Goal: Information Seeking & Learning: Learn about a topic

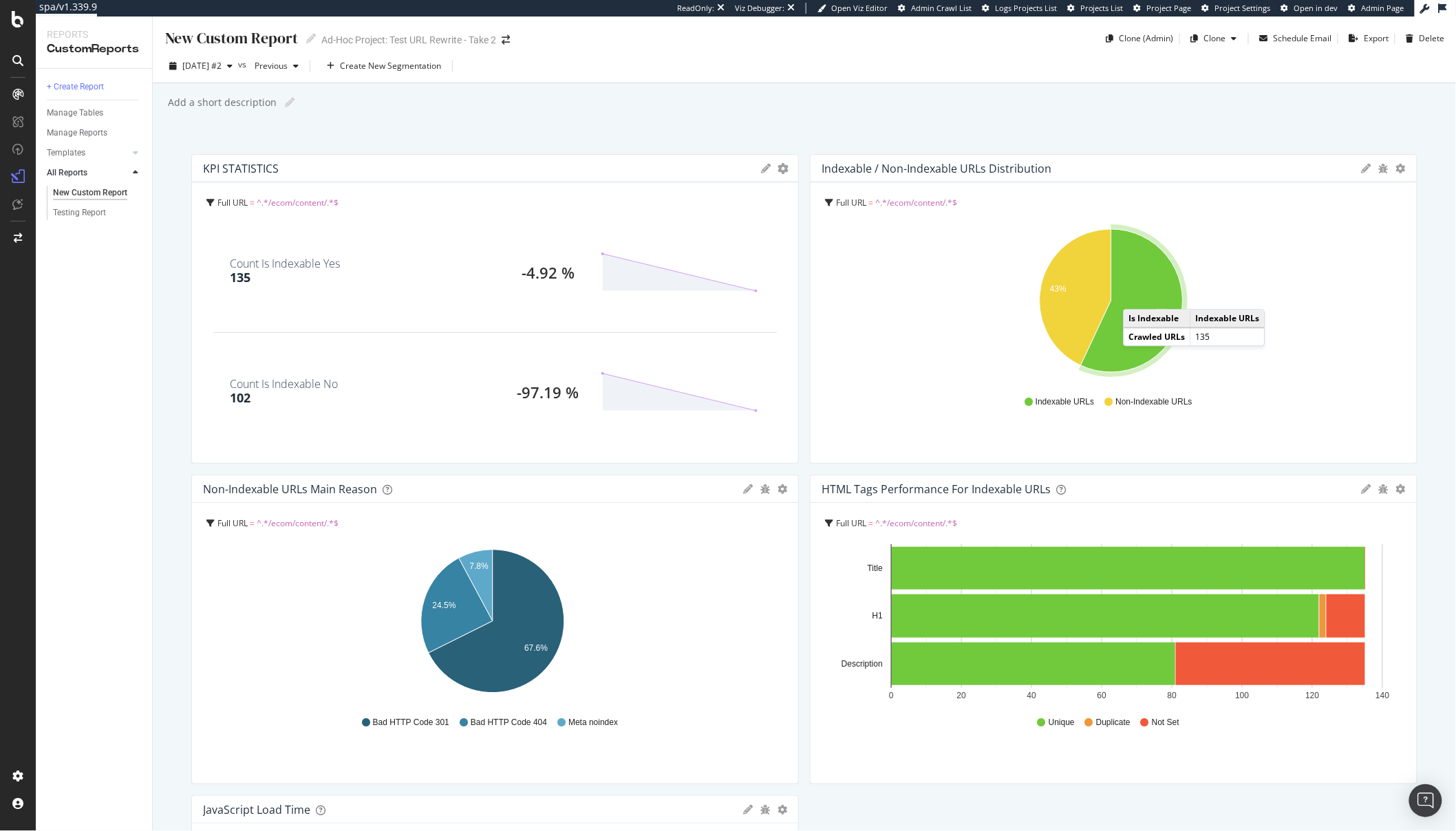
click at [1132, 296] on icon "A chart." at bounding box center [1132, 301] width 102 height 143
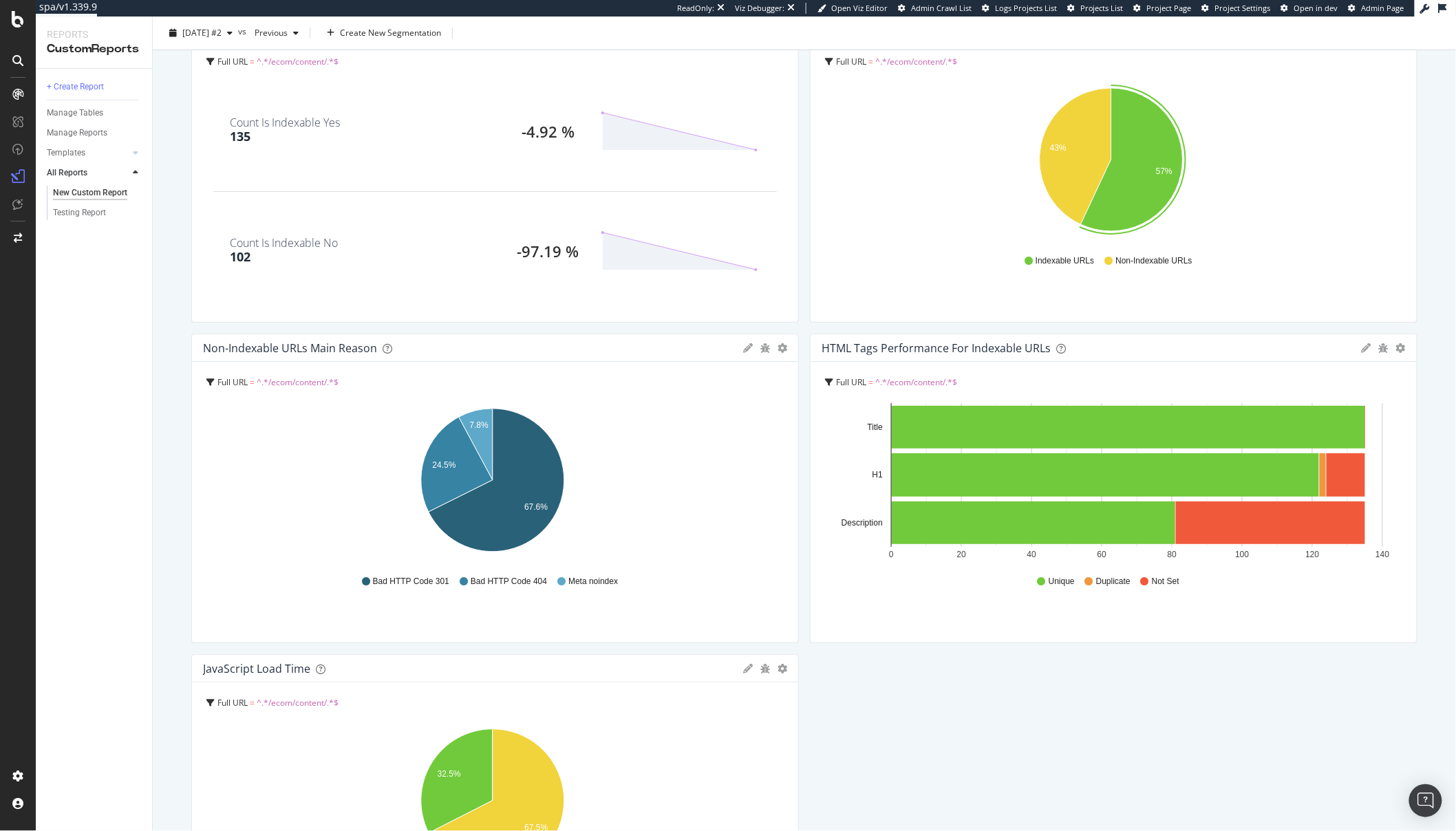
scroll to position [177, 0]
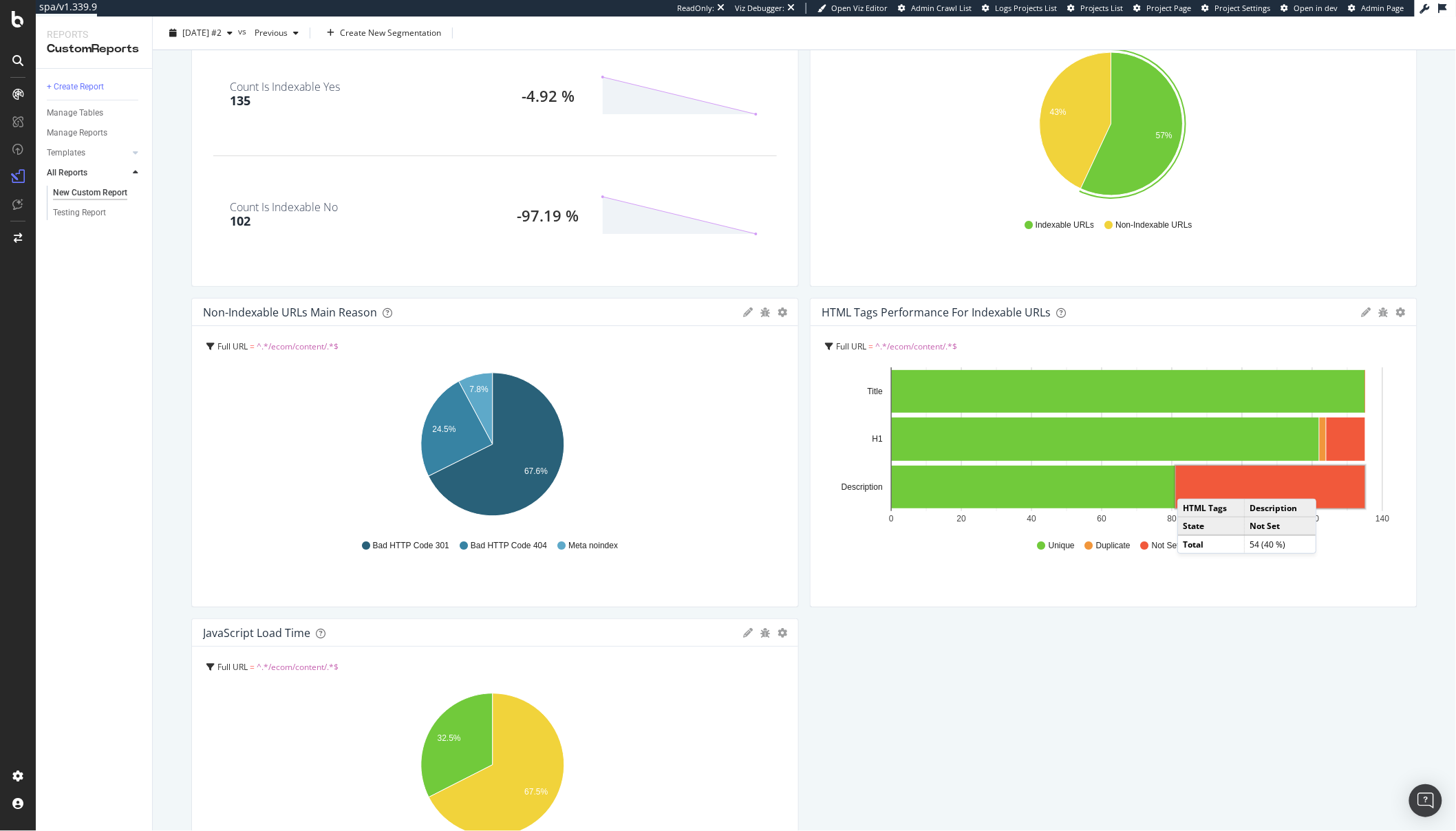
click at [1186, 485] on rect "A chart." at bounding box center [1271, 487] width 190 height 43
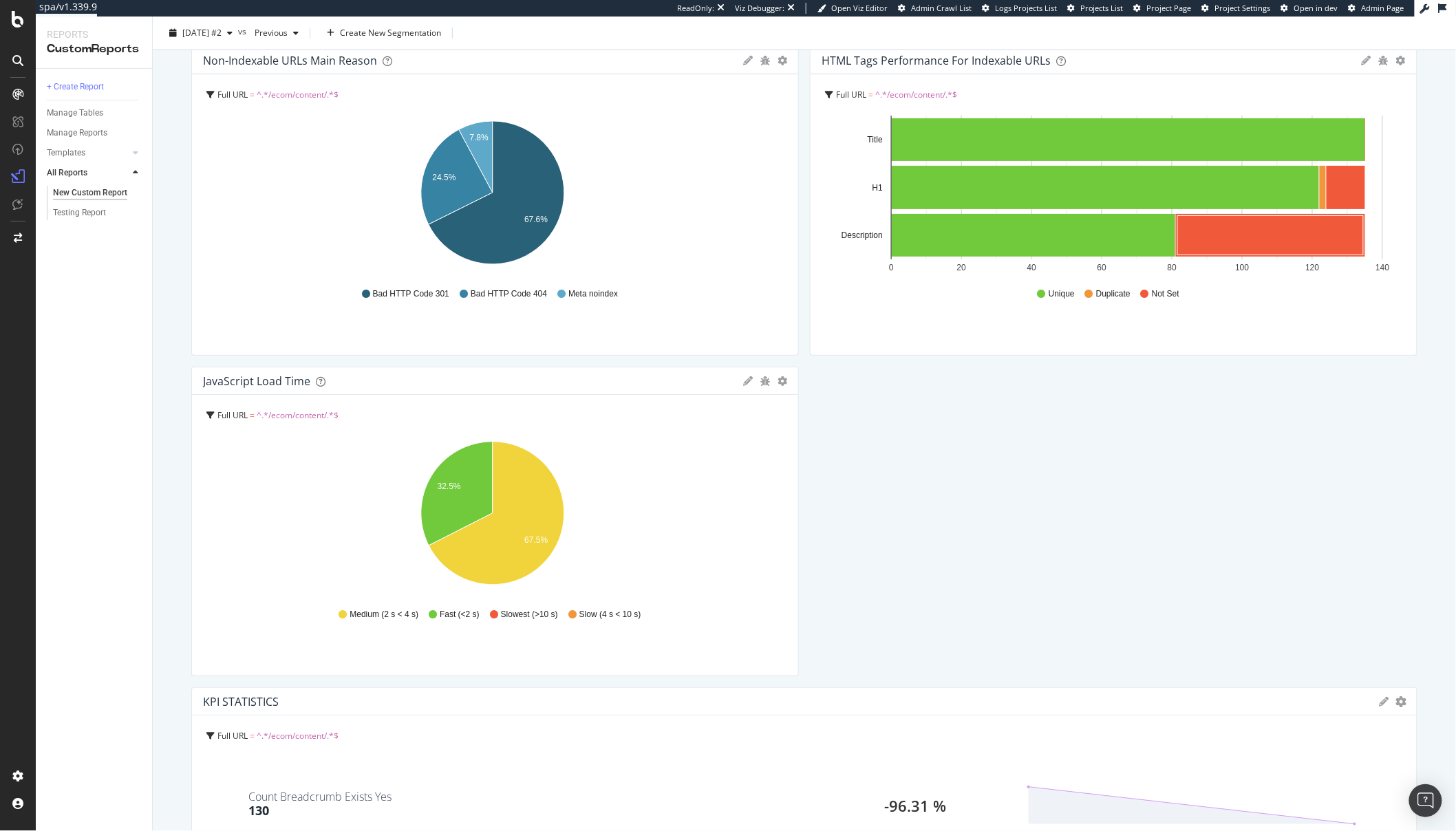
scroll to position [0, 0]
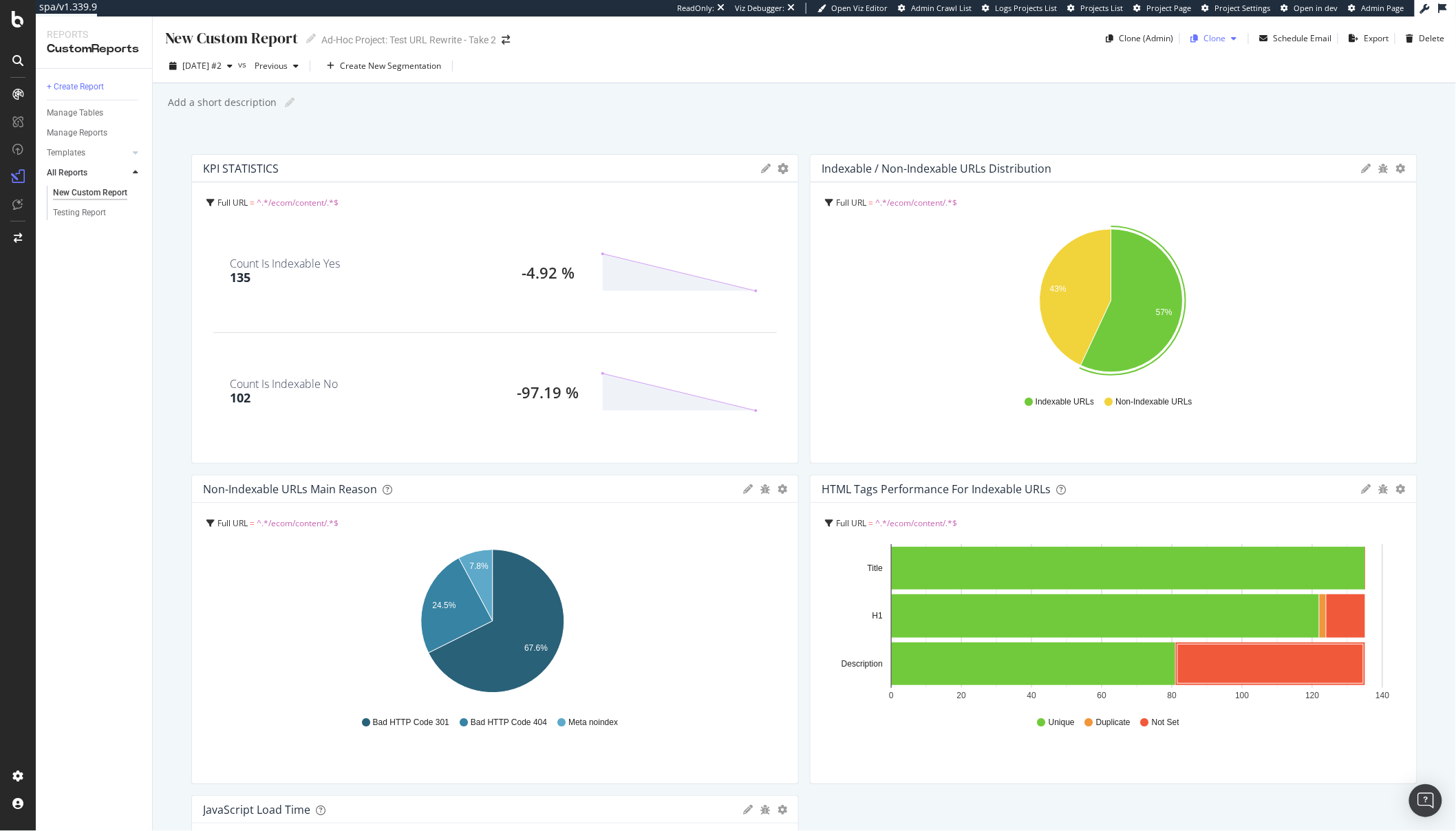
click at [1209, 38] on div "Clone" at bounding box center [1215, 38] width 22 height 12
click at [1149, 37] on div "Clone (Admin)" at bounding box center [1147, 38] width 54 height 12
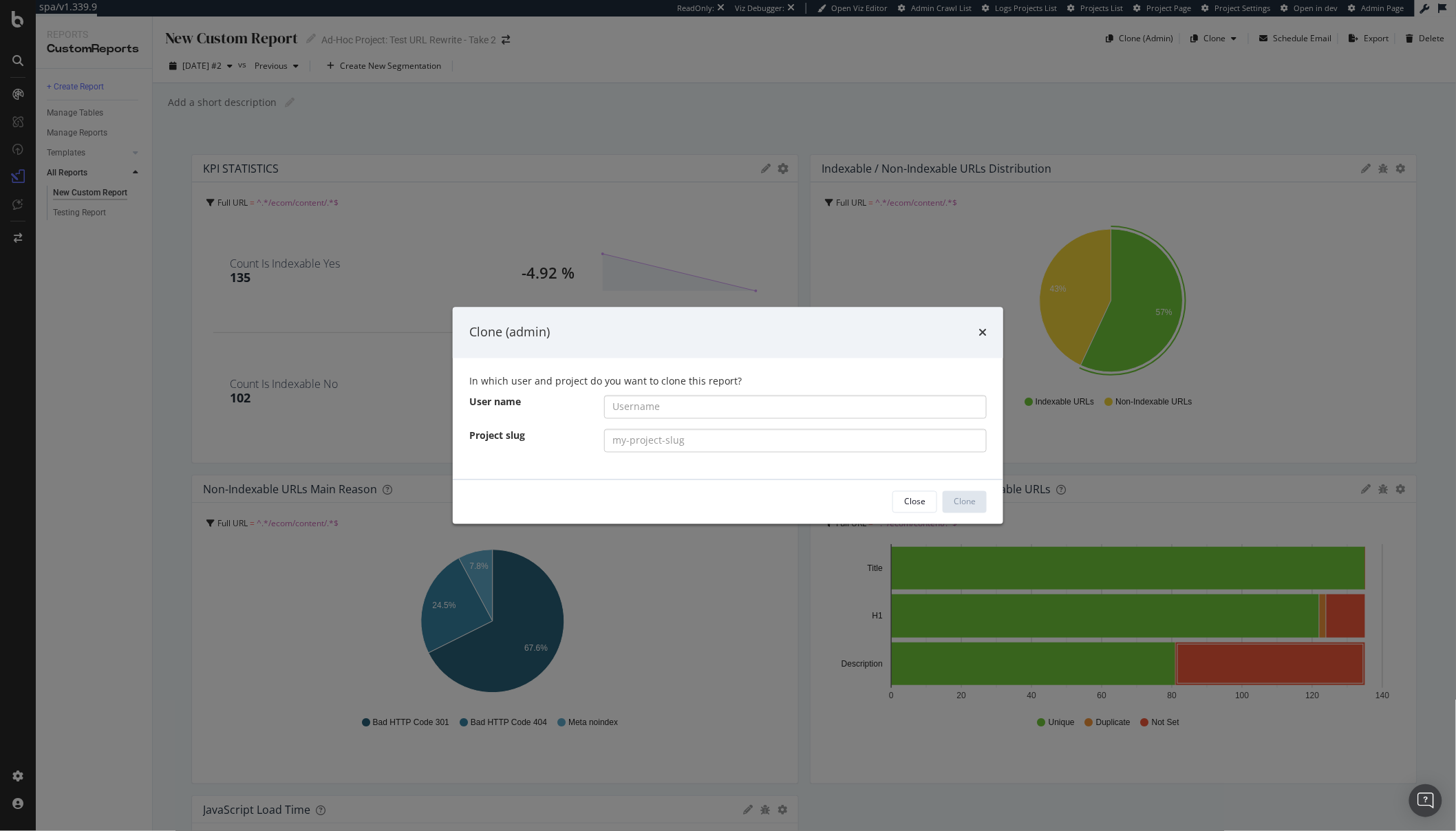
click at [1208, 64] on div "Clone (admin) In which user and project do you want to clone this report? User …" at bounding box center [728, 416] width 1456 height 831
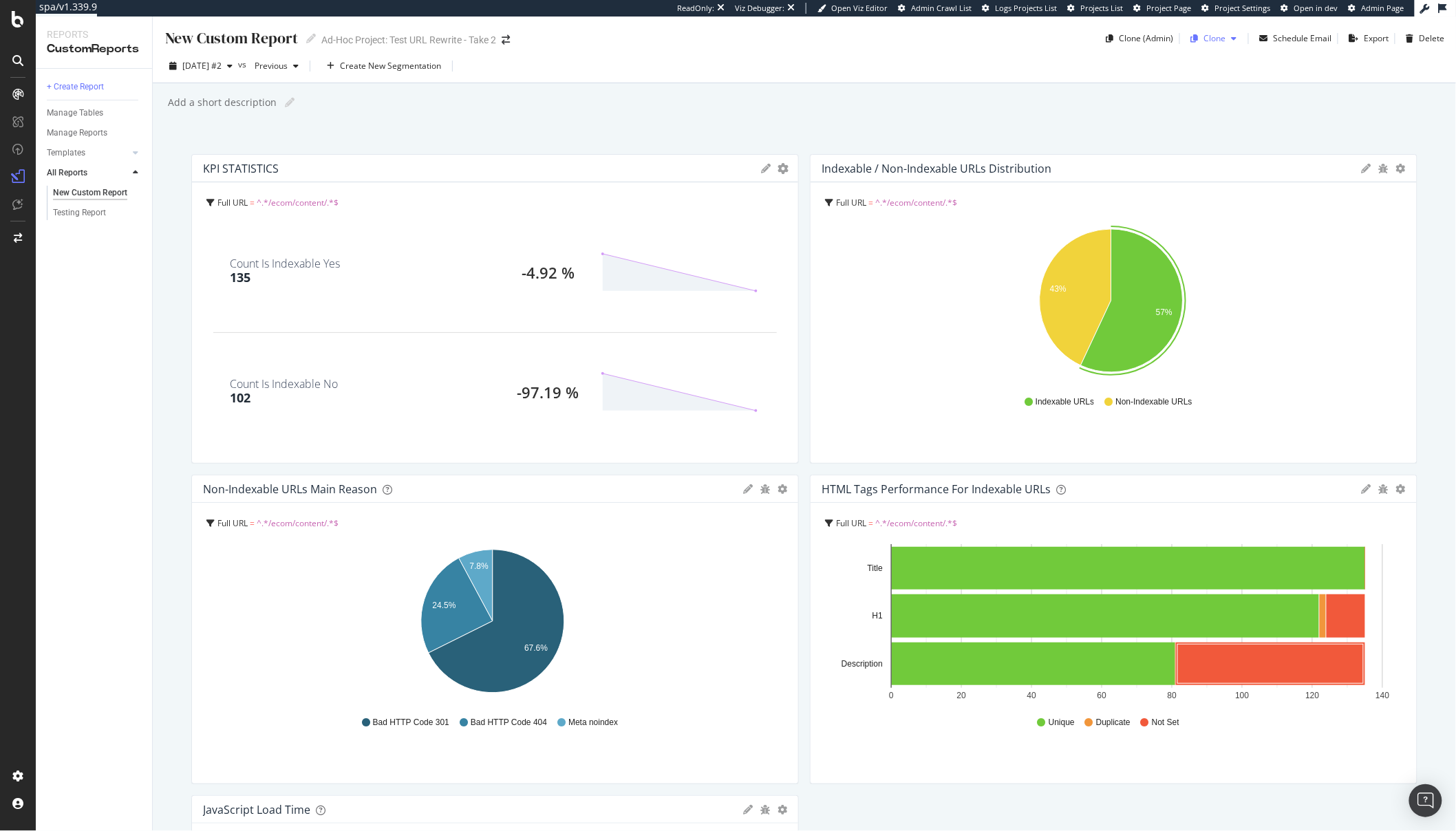
click at [1215, 47] on div "Clone" at bounding box center [1214, 38] width 57 height 21
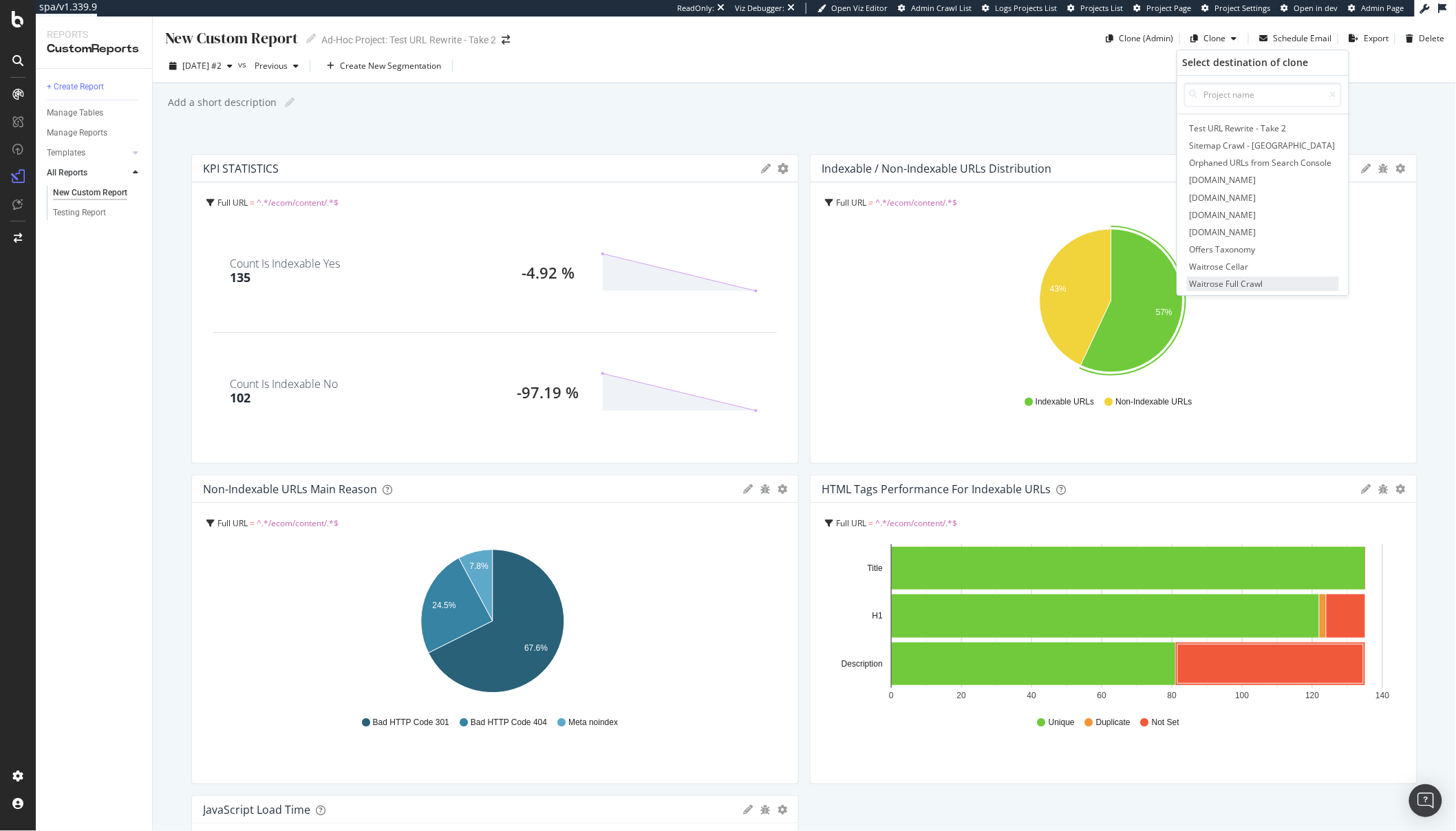
click at [1223, 281] on span "Waitrose Full Crawl" at bounding box center [1263, 284] width 152 height 15
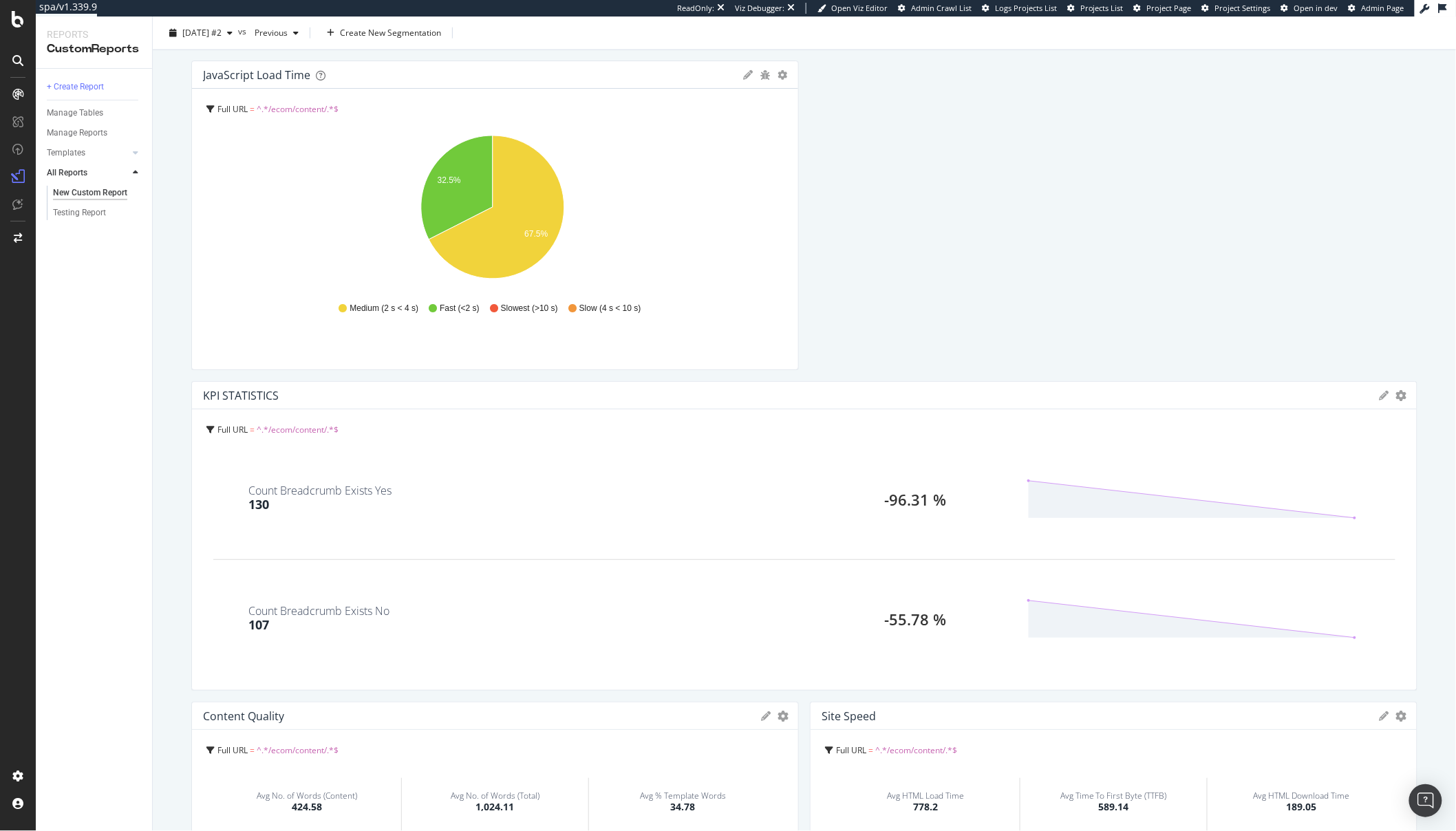
scroll to position [725, 0]
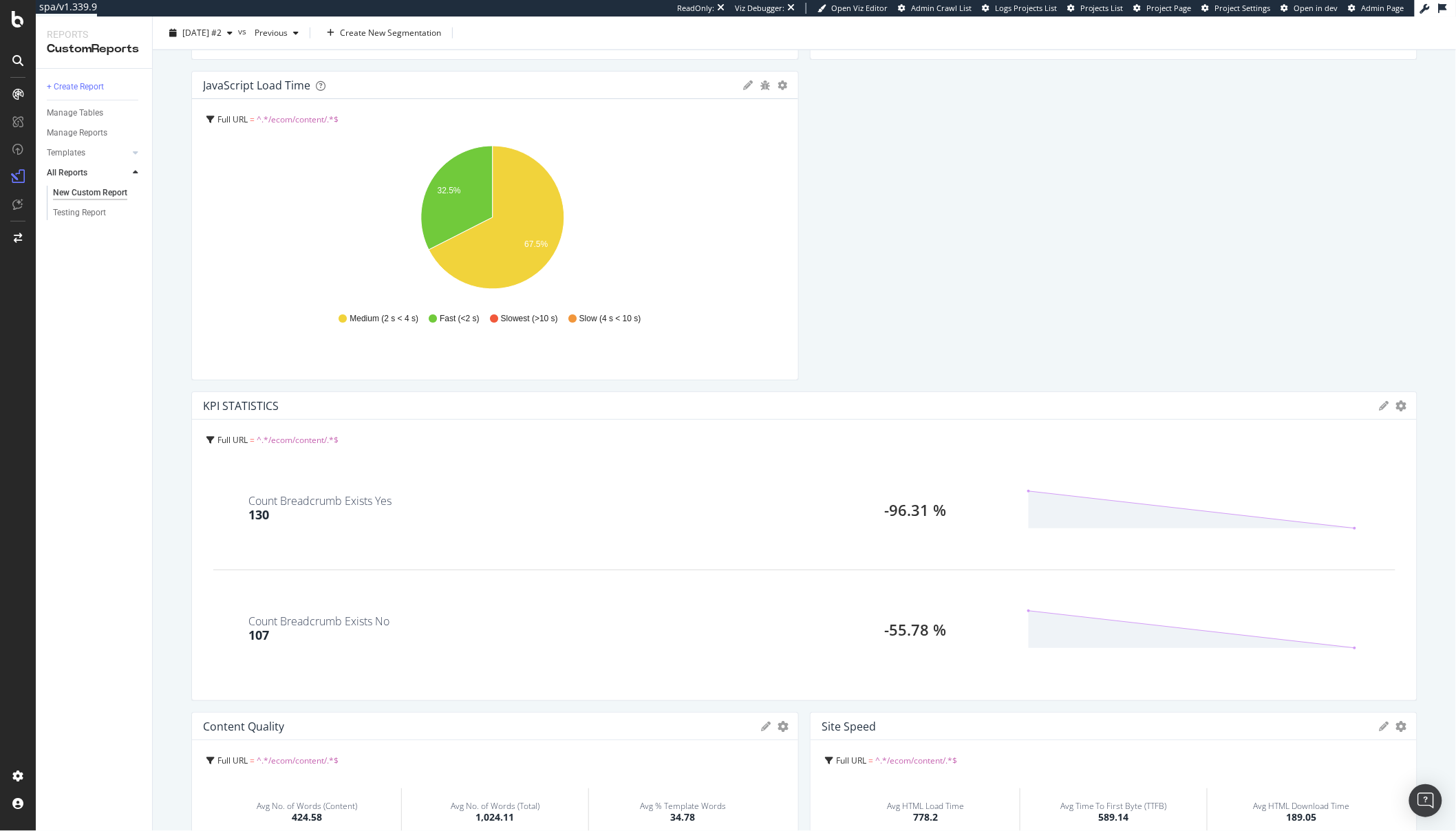
click at [376, 626] on div "Count Breadcrumb Exists No" at bounding box center [319, 621] width 141 height 11
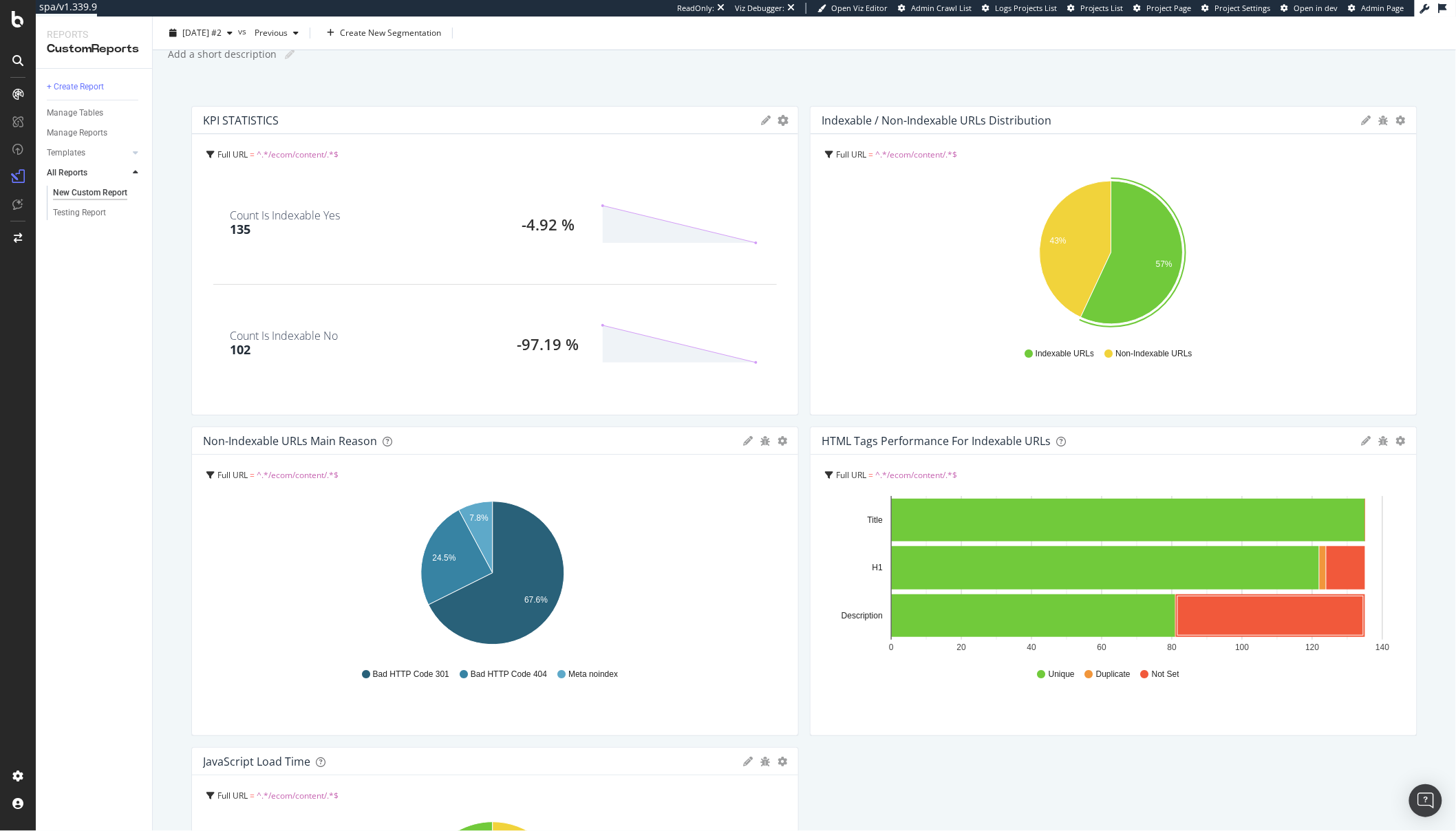
scroll to position [0, 0]
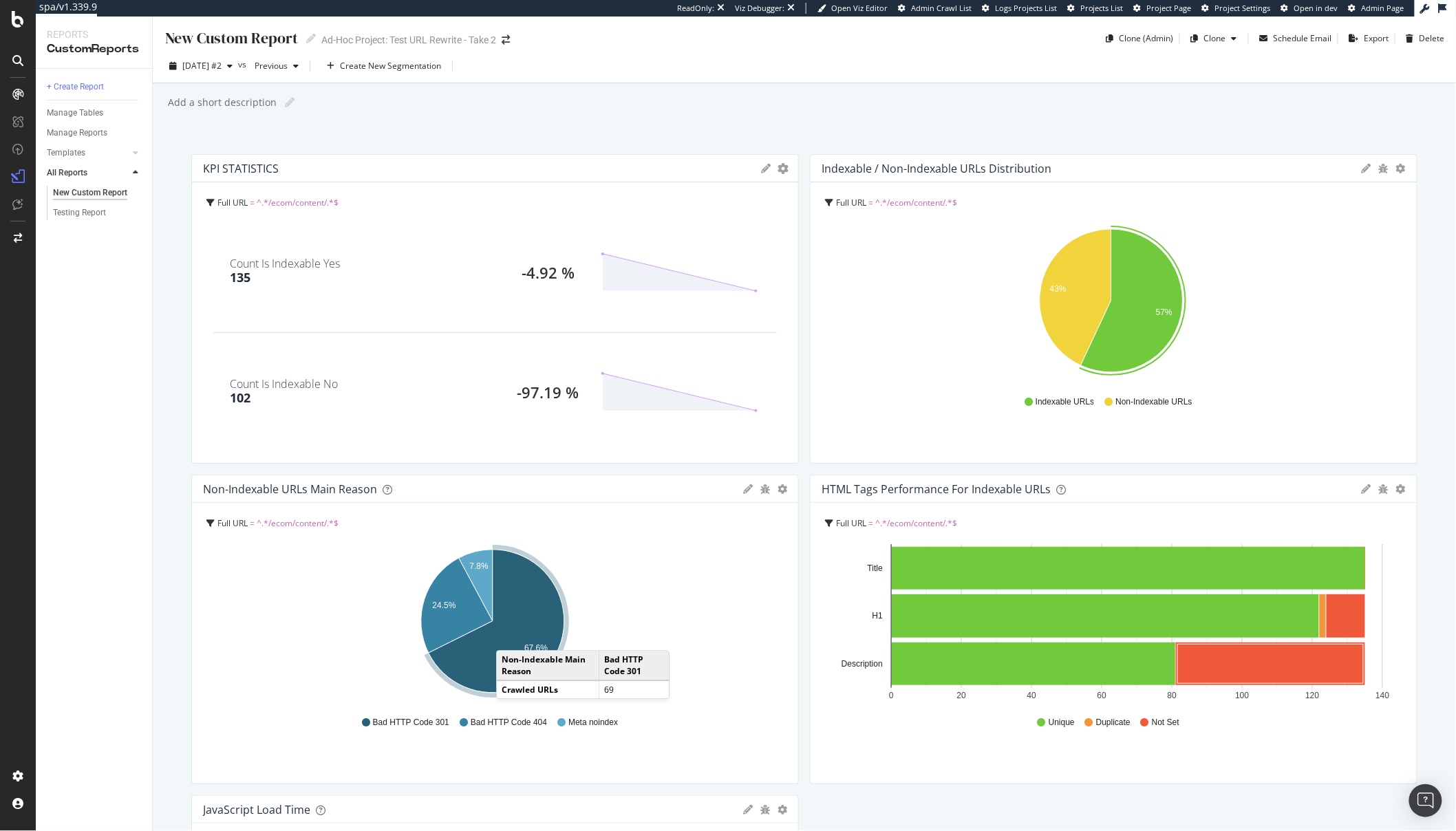
click at [510, 637] on icon "A chart." at bounding box center [496, 622] width 135 height 143
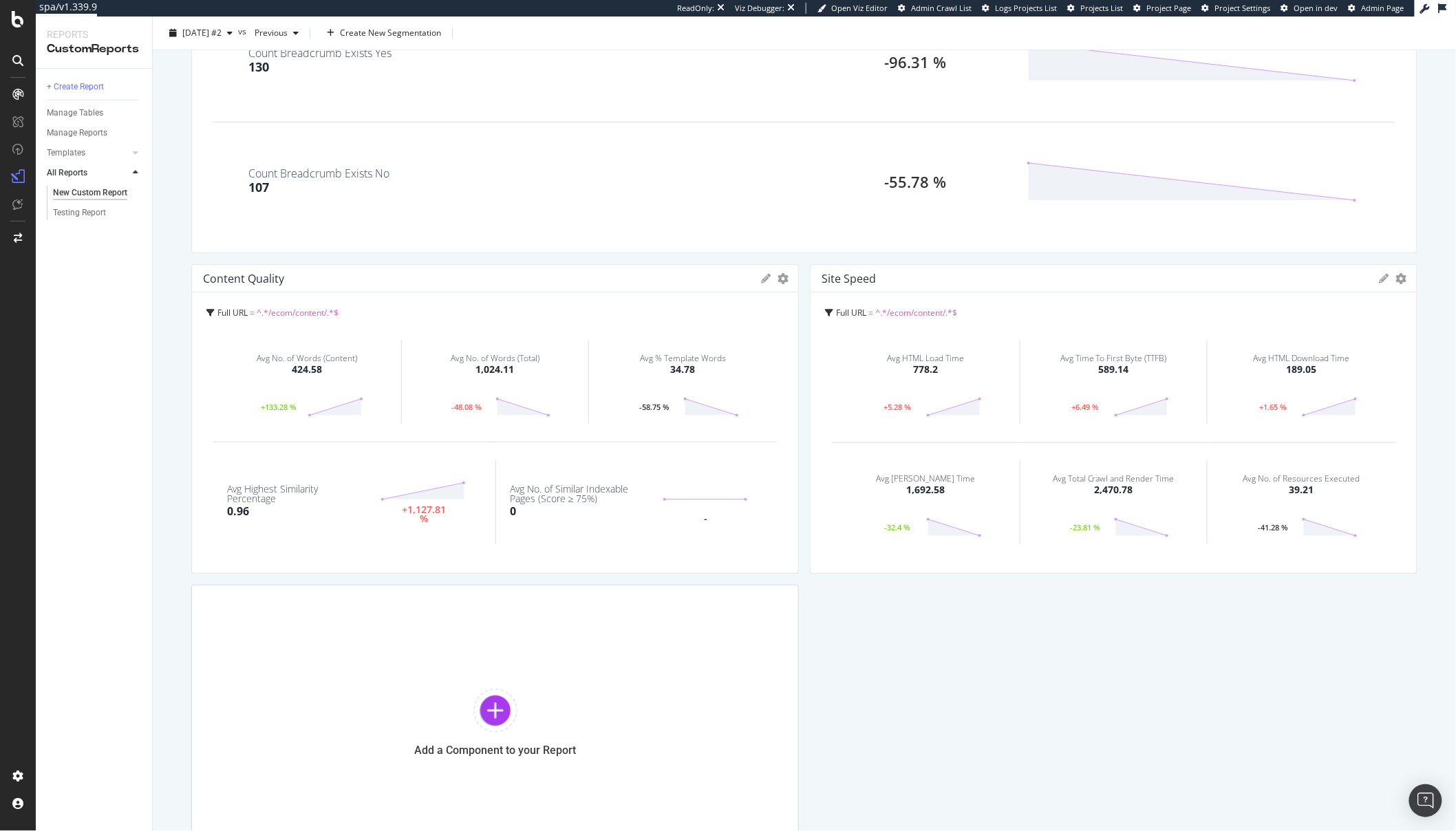
scroll to position [1157, 0]
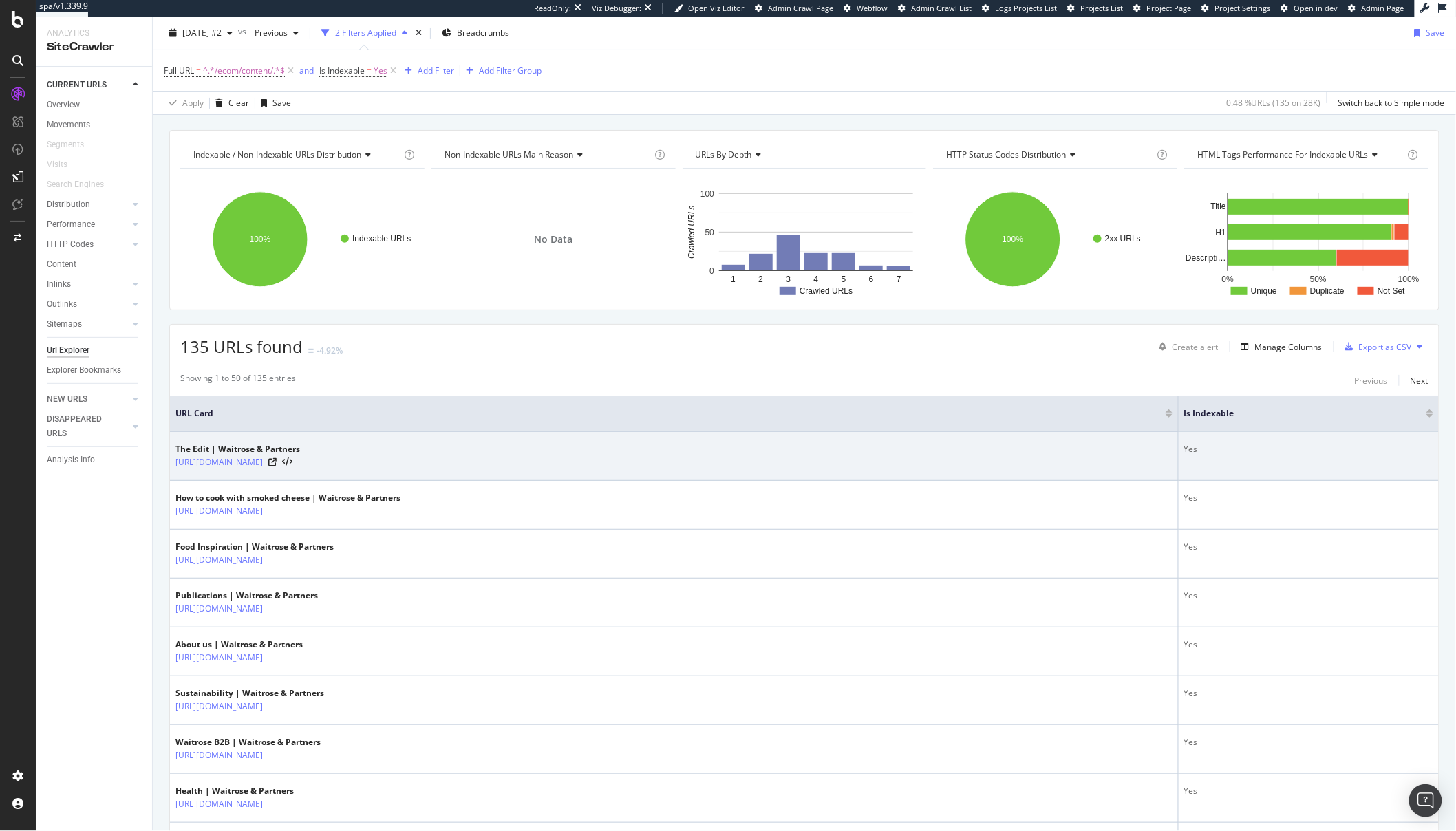
scroll to position [138, 0]
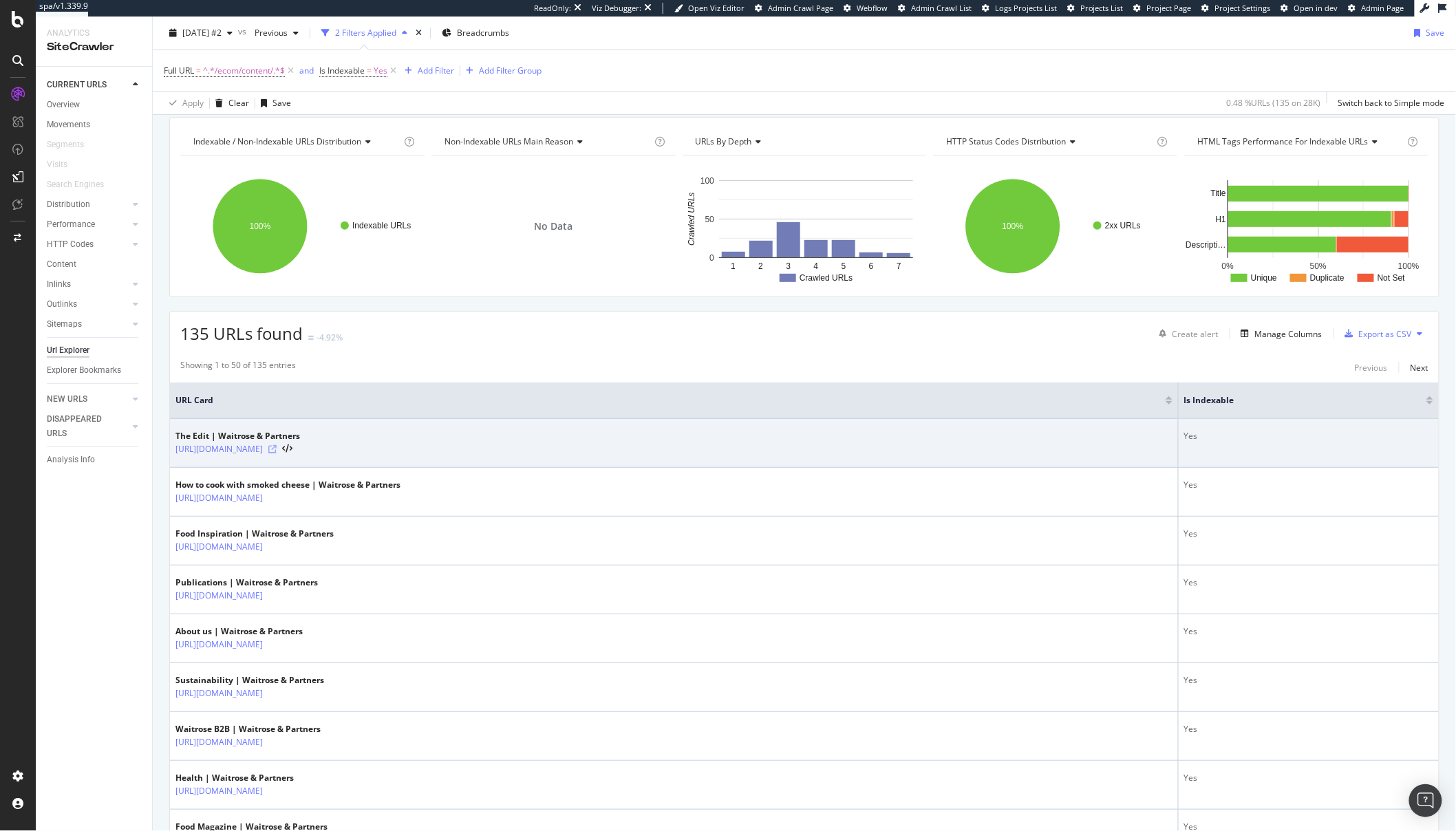
click at [277, 453] on icon at bounding box center [273, 449] width 8 height 8
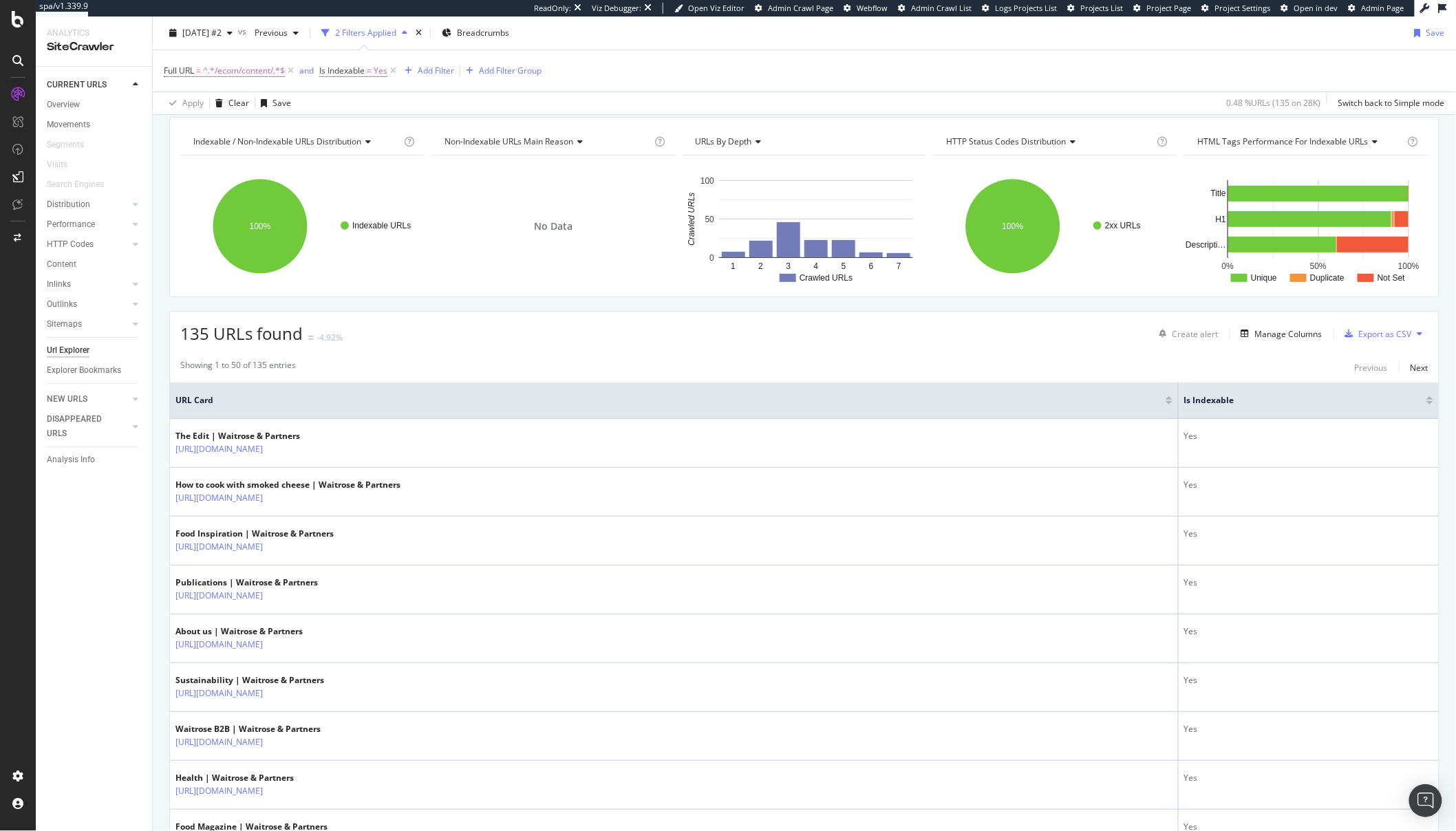
click at [15, 28] on div at bounding box center [17, 416] width 35 height 831
click at [16, 21] on icon at bounding box center [17, 19] width 12 height 16
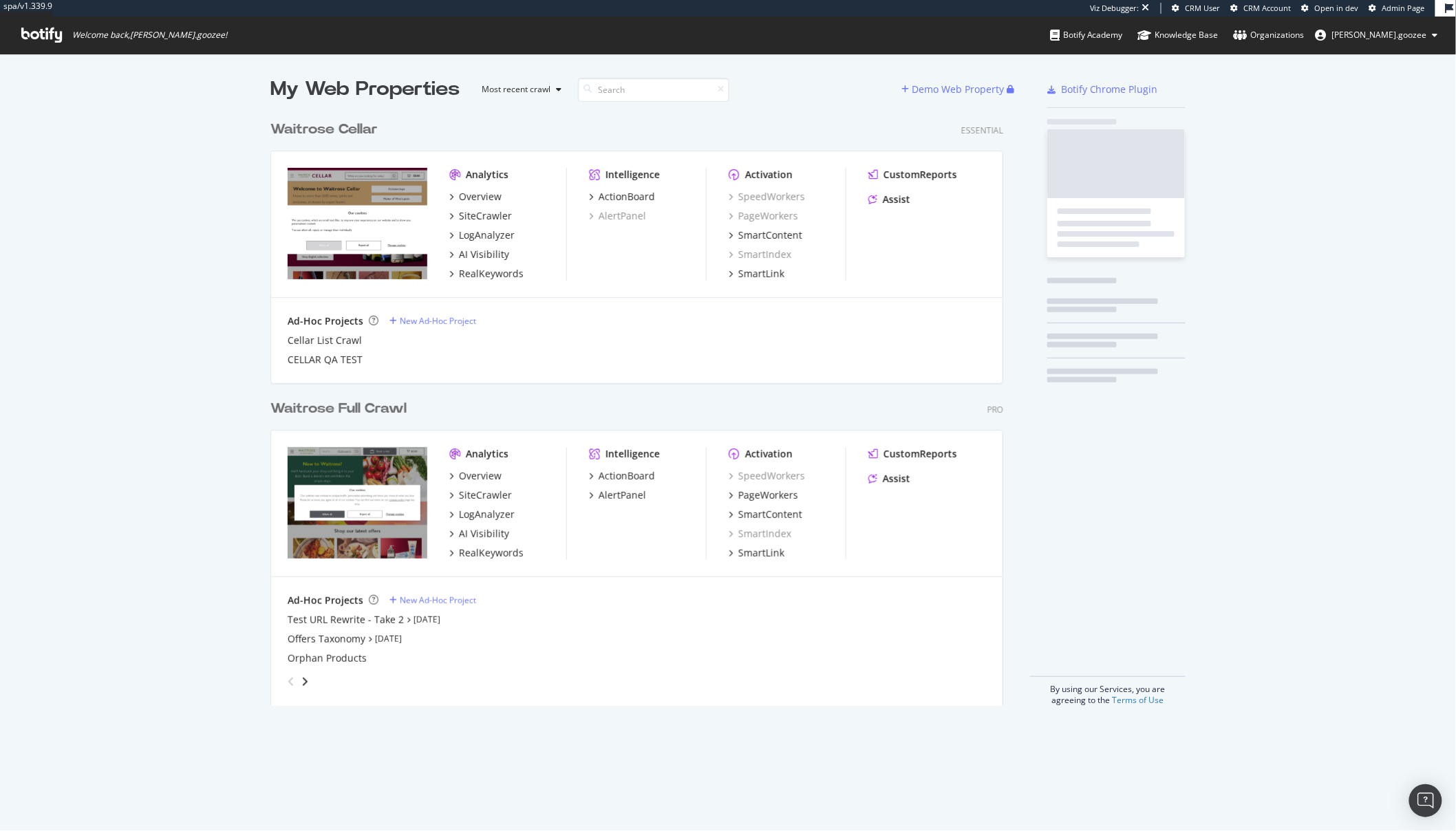
scroll to position [592, 732]
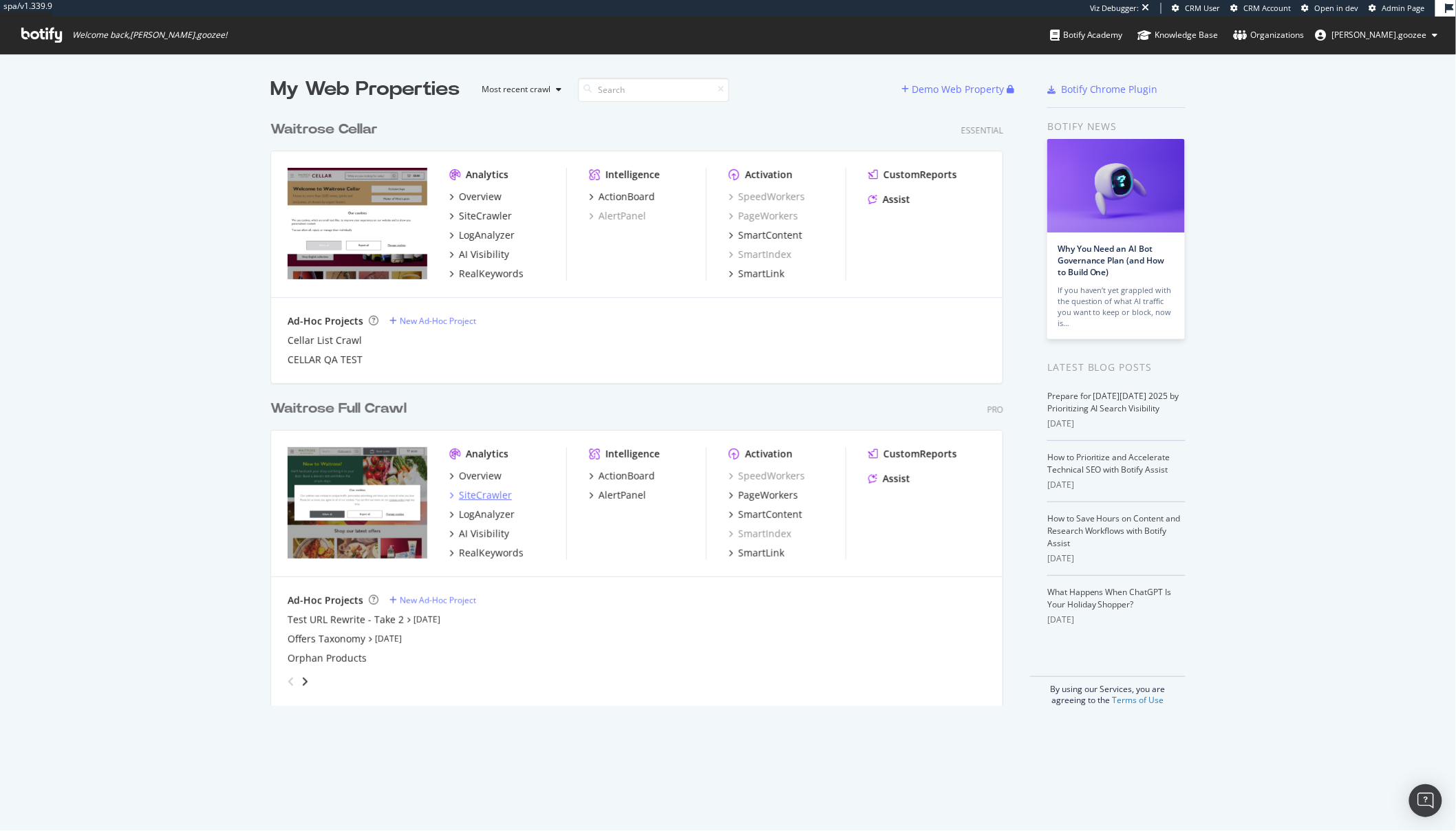
click at [495, 499] on div "SiteCrawler" at bounding box center [486, 495] width 53 height 14
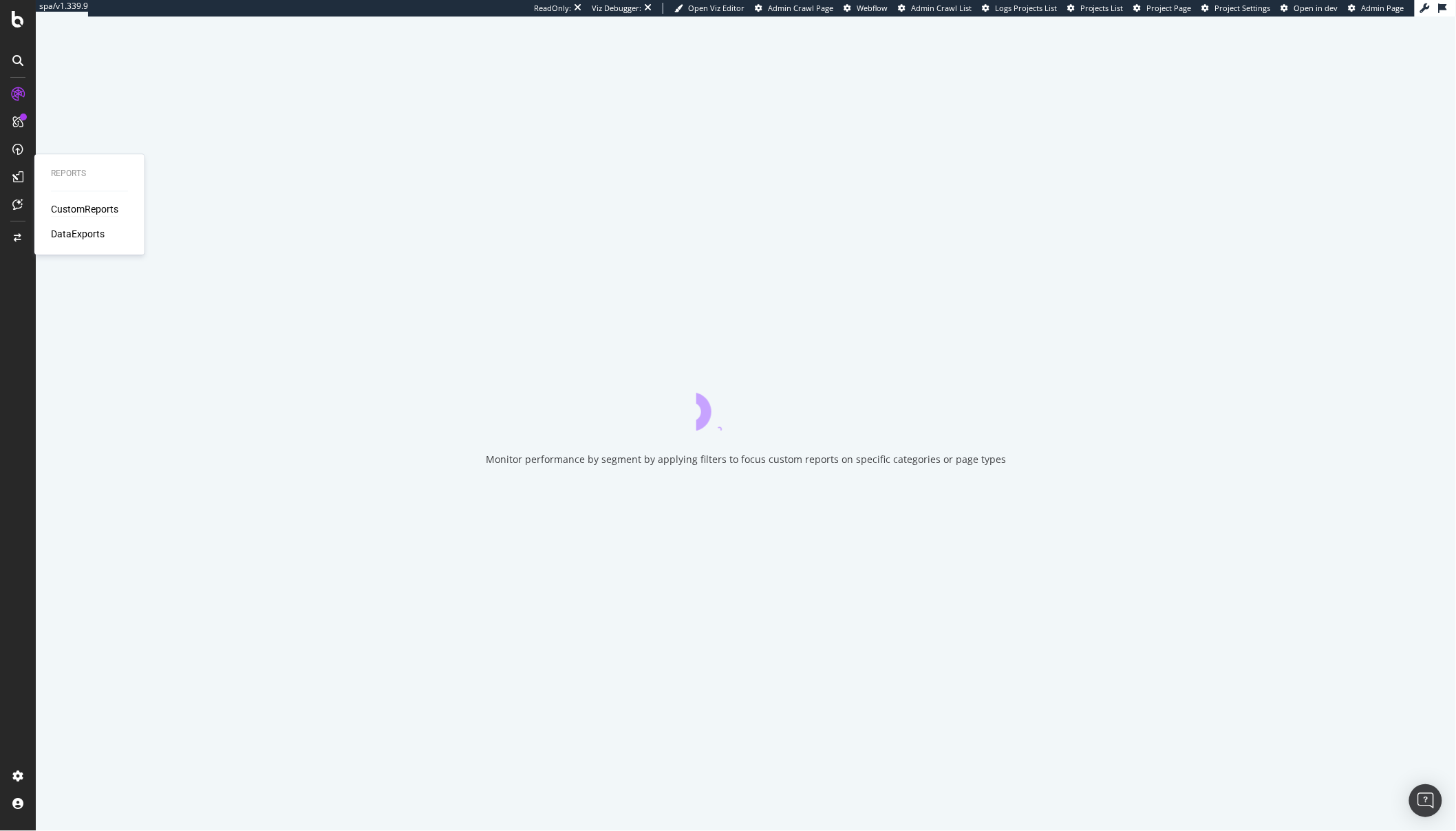
click at [73, 208] on div "CustomReports" at bounding box center [85, 209] width 68 height 14
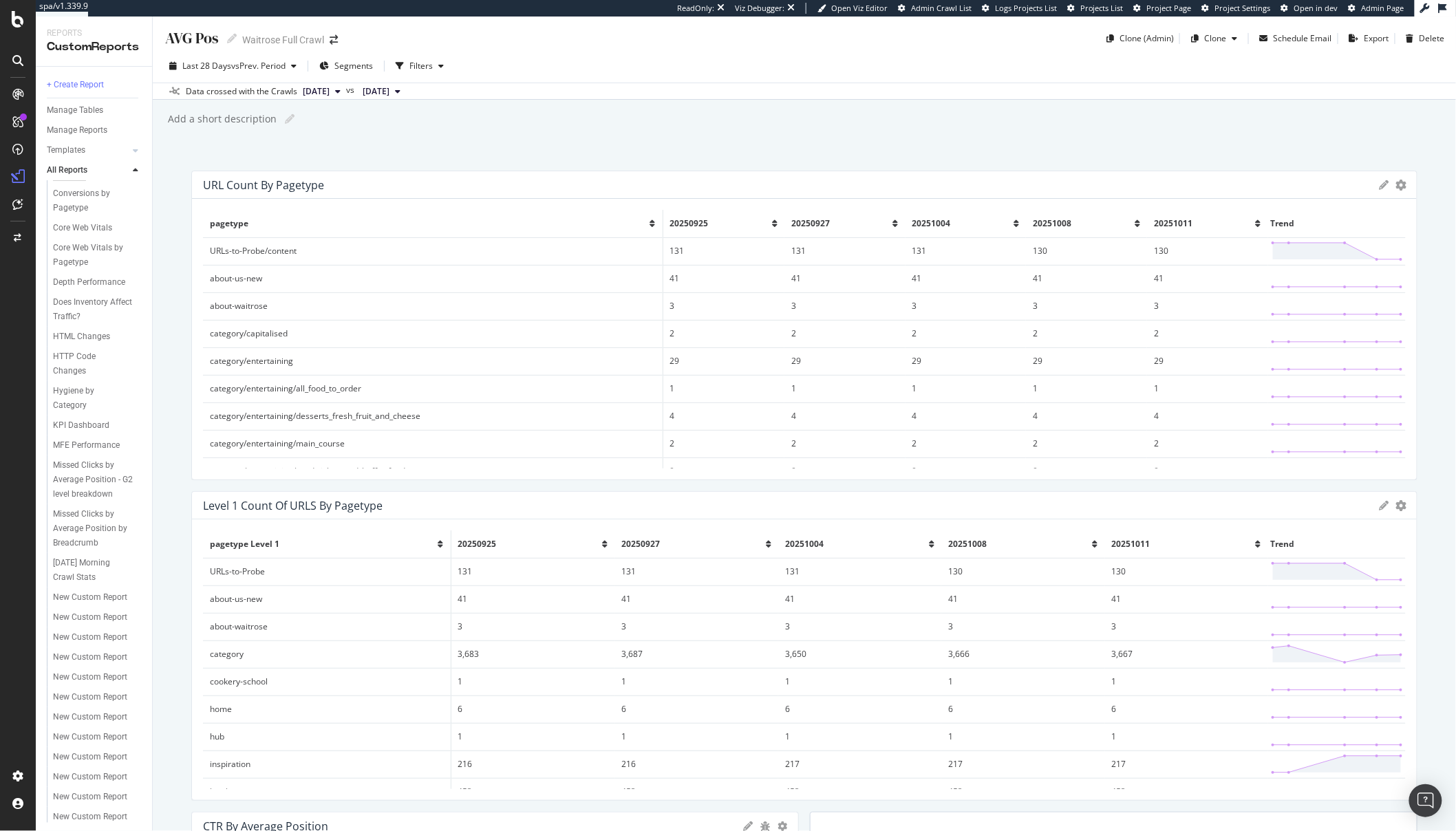
scroll to position [16, 0]
click at [82, 606] on div "New Custom Report" at bounding box center [90, 599] width 74 height 15
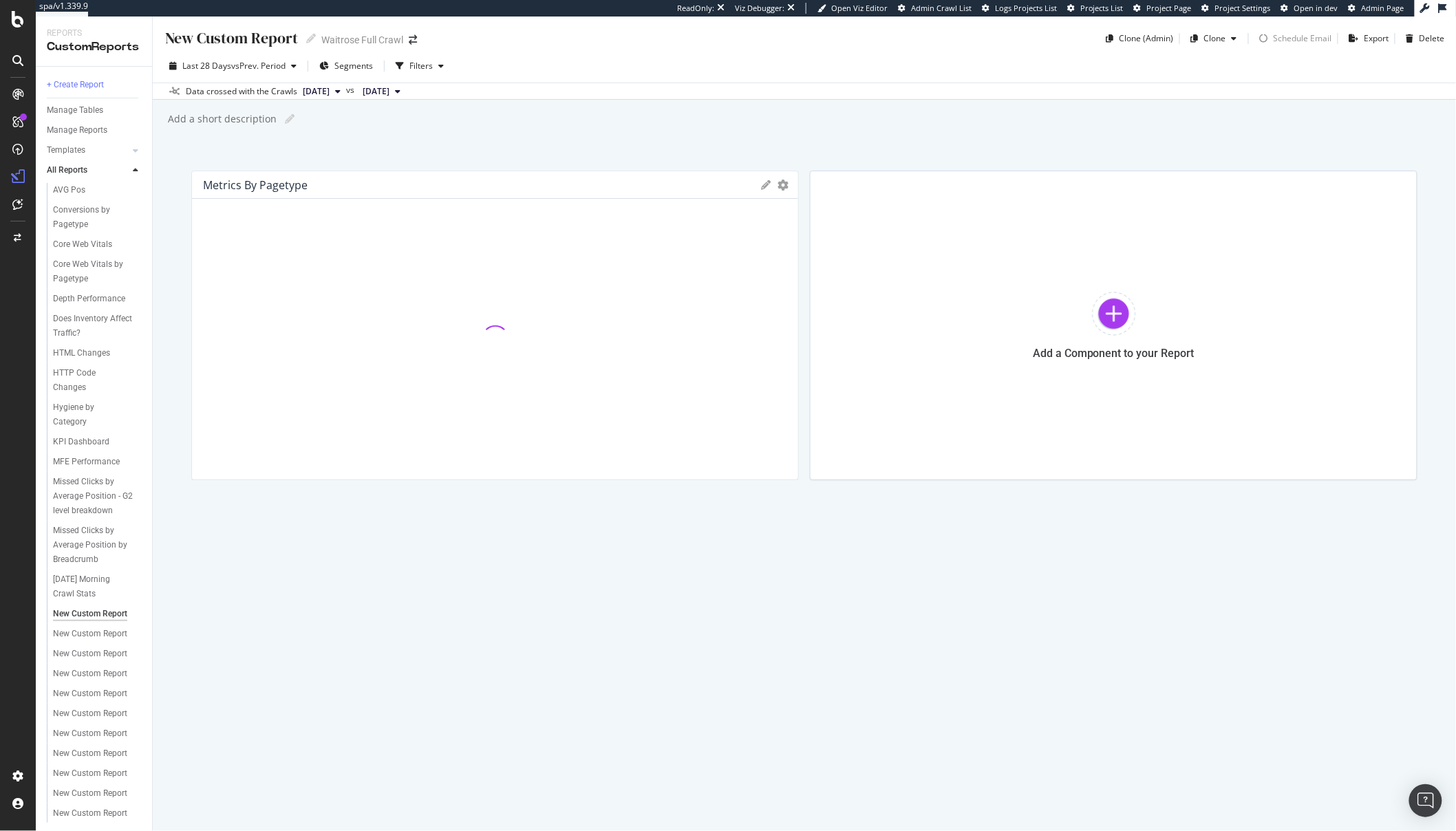
scroll to position [6, 0]
click at [62, 636] on div "New Custom Report" at bounding box center [90, 629] width 74 height 15
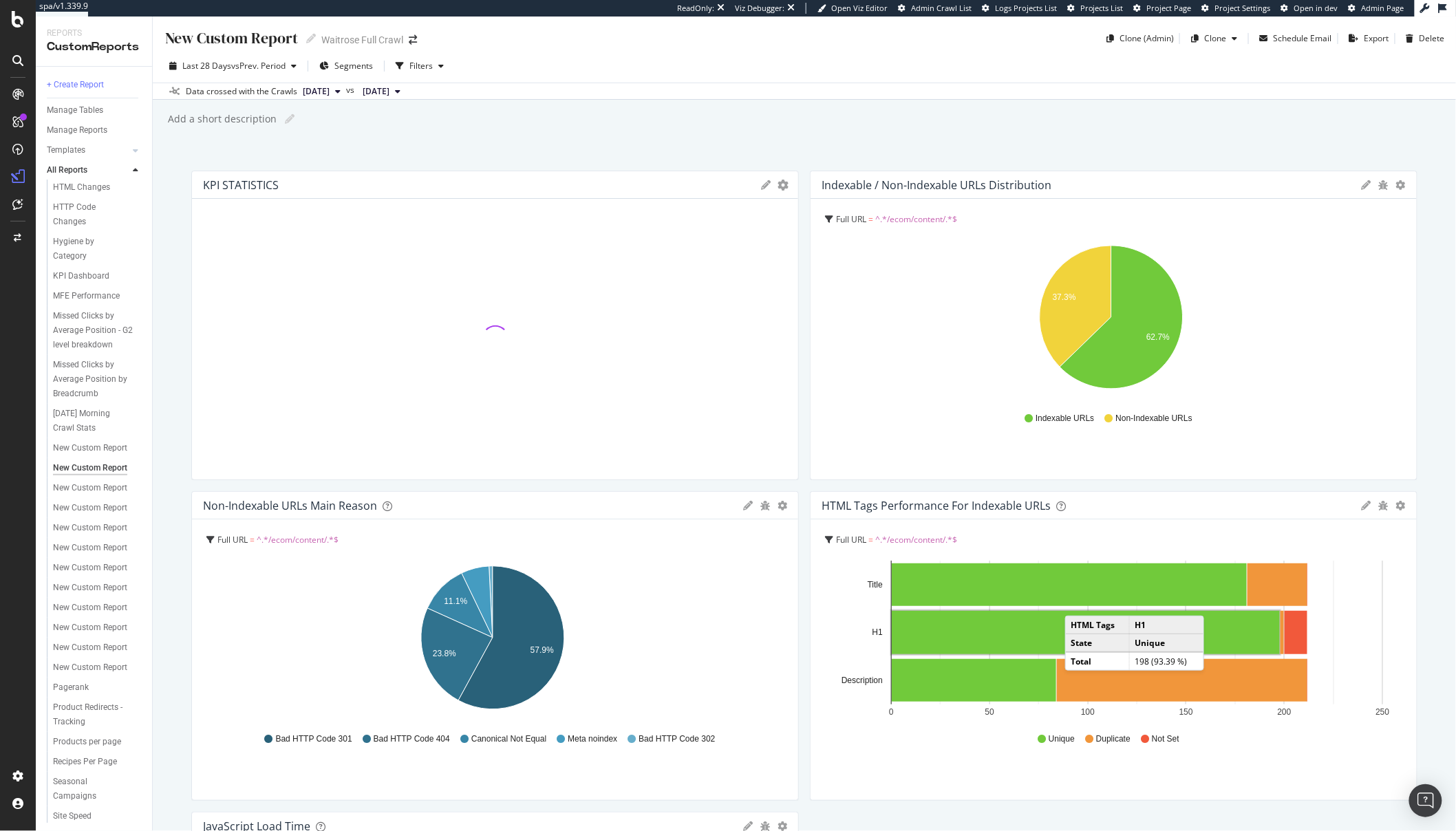
click at [330, 90] on span "2025 Oct. 11th" at bounding box center [316, 92] width 27 height 12
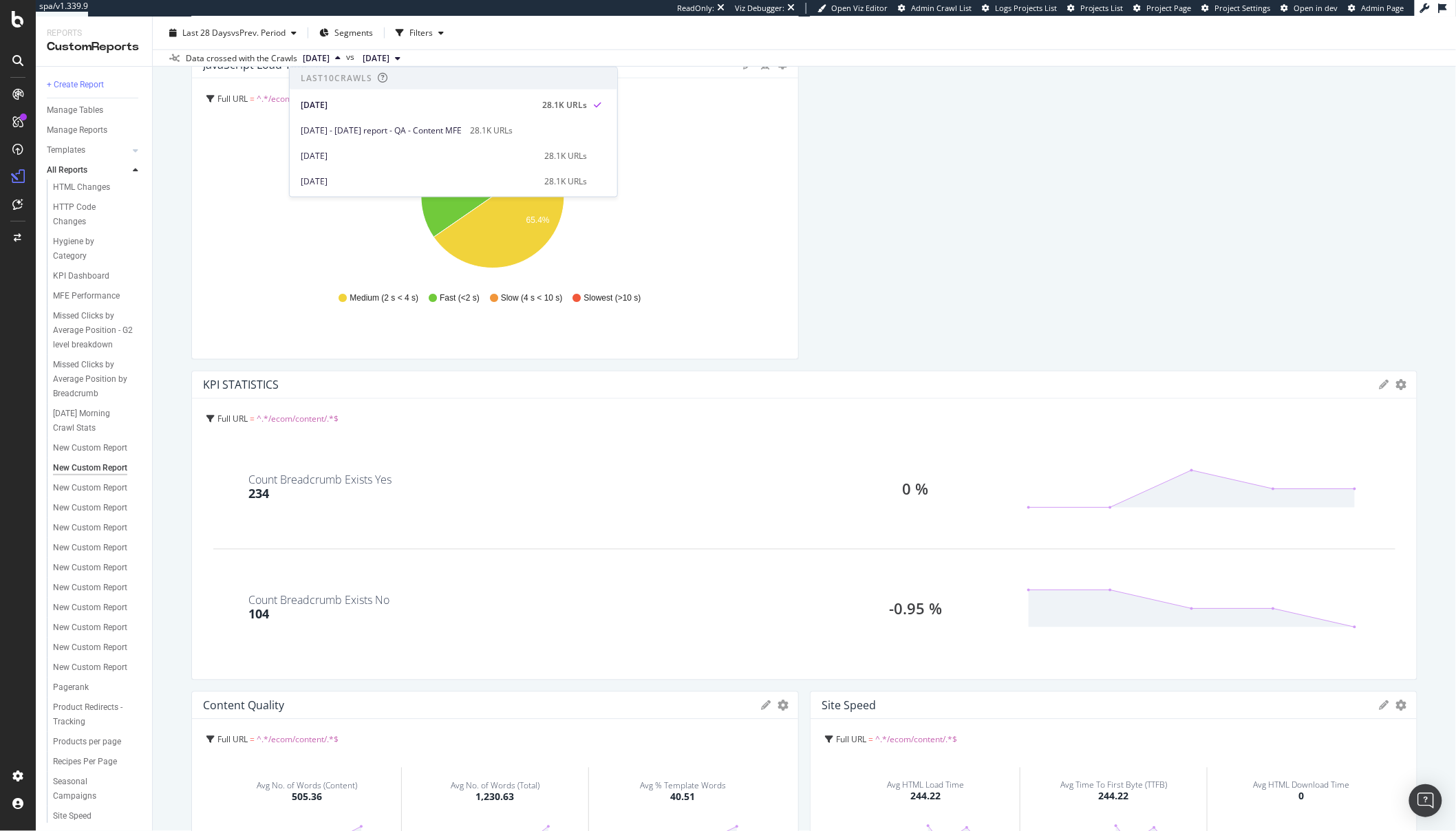
scroll to position [760, 0]
click at [310, 423] on span "^.*/ecom/content/.*$" at bounding box center [297, 421] width 82 height 12
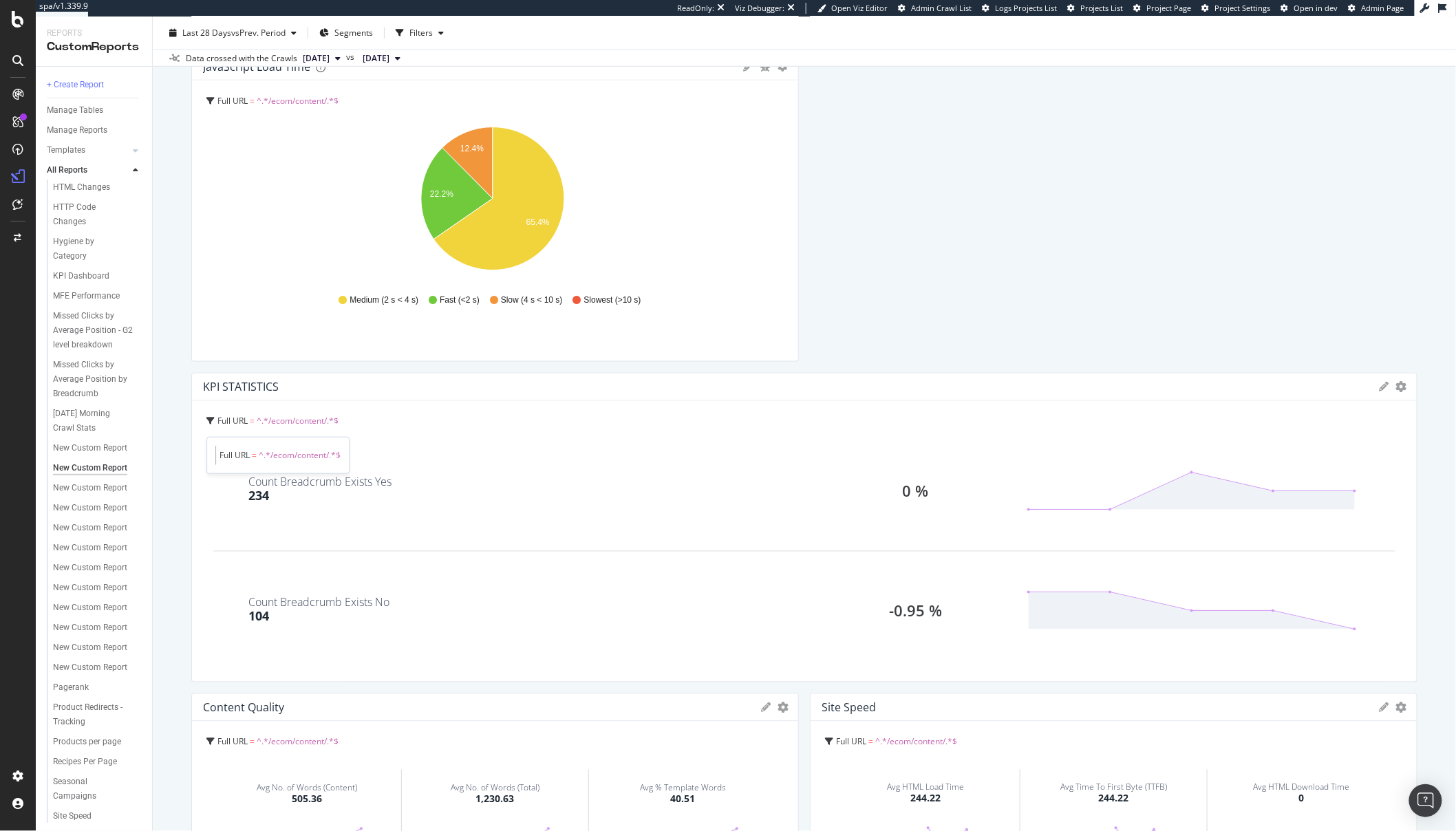
click at [318, 464] on span "Full URL = ^.*/ecom/content/.*$" at bounding box center [279, 455] width 121 height 19
drag, startPoint x: 274, startPoint y: 460, endPoint x: 340, endPoint y: 456, distance: 66.1
click at [340, 456] on span "^.*/ecom/content/.*$" at bounding box center [299, 451] width 82 height 12
drag, startPoint x: 331, startPoint y: 458, endPoint x: 286, endPoint y: 458, distance: 45.0
click at [286, 458] on span "^.*/ecom/content/.*$" at bounding box center [299, 455] width 82 height 12
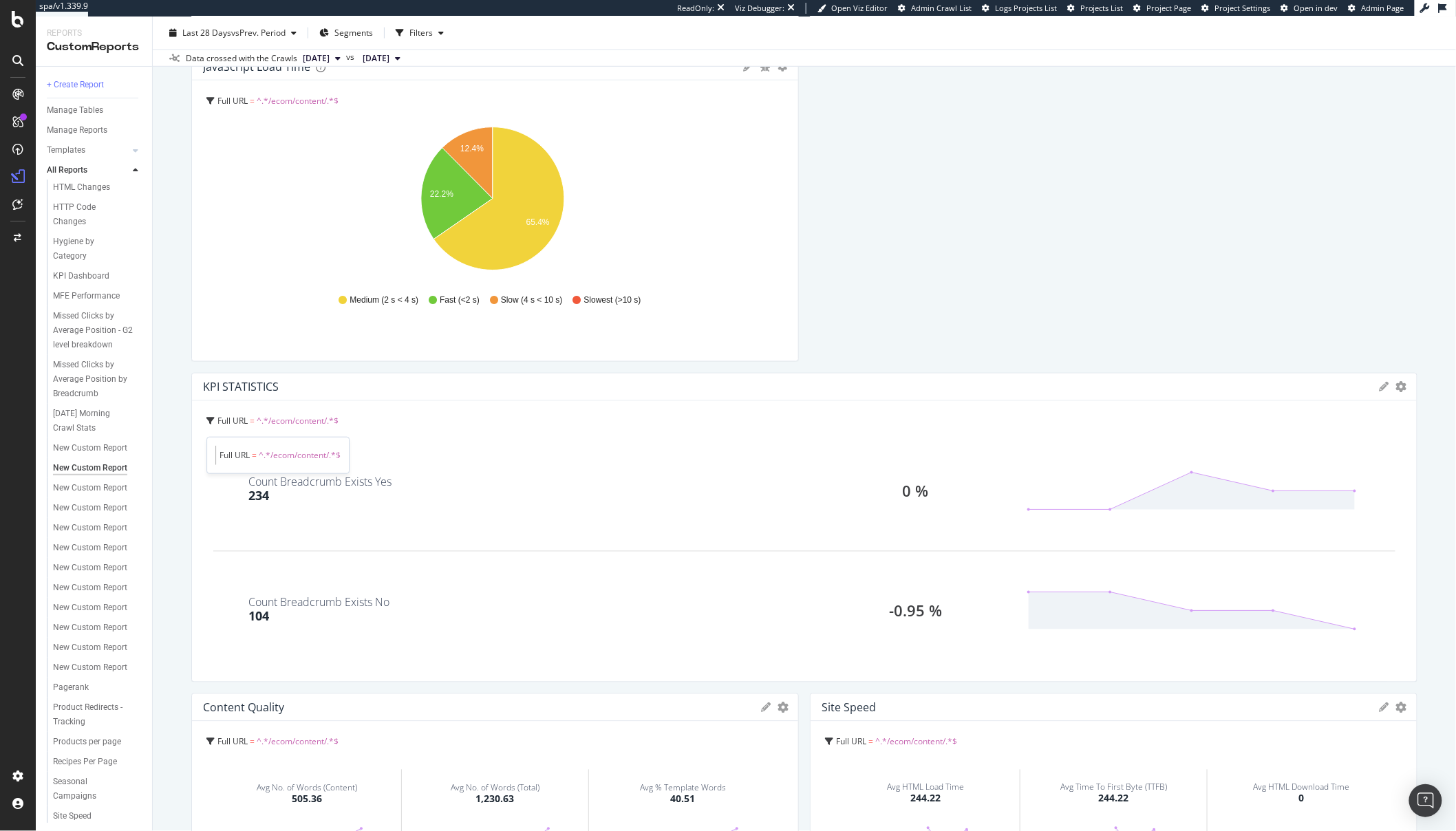
click at [286, 458] on span "^.*/ecom/content/.*$" at bounding box center [299, 455] width 82 height 12
click at [1380, 391] on icon at bounding box center [1385, 387] width 10 height 10
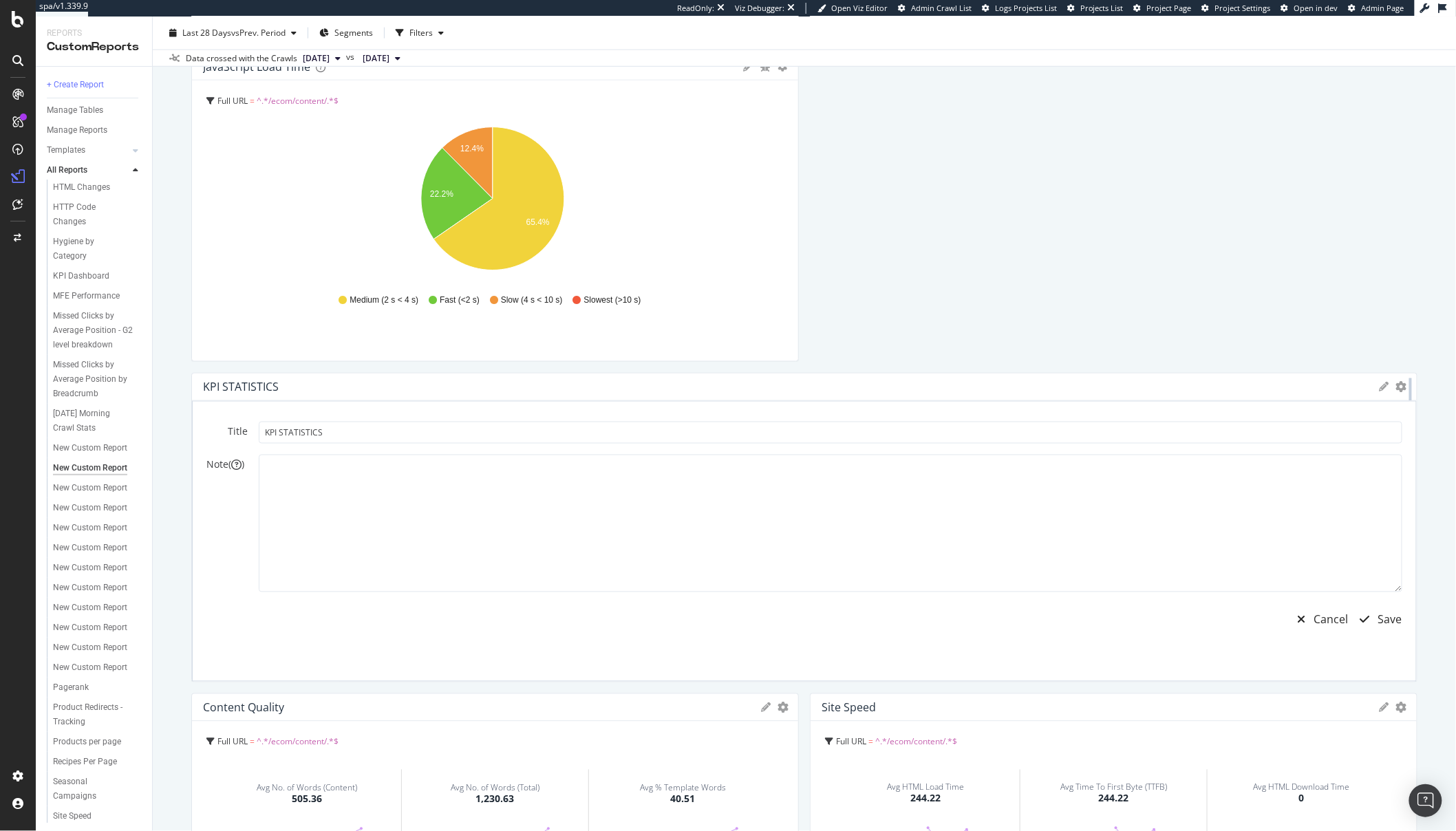
click at [1404, 392] on div at bounding box center [1411, 528] width 14 height 310
click at [1404, 384] on div at bounding box center [1411, 528] width 14 height 310
click at [1397, 389] on icon "gear" at bounding box center [1402, 387] width 11 height 11
click at [1308, 488] on span "Edit Filter" at bounding box center [1345, 491] width 143 height 19
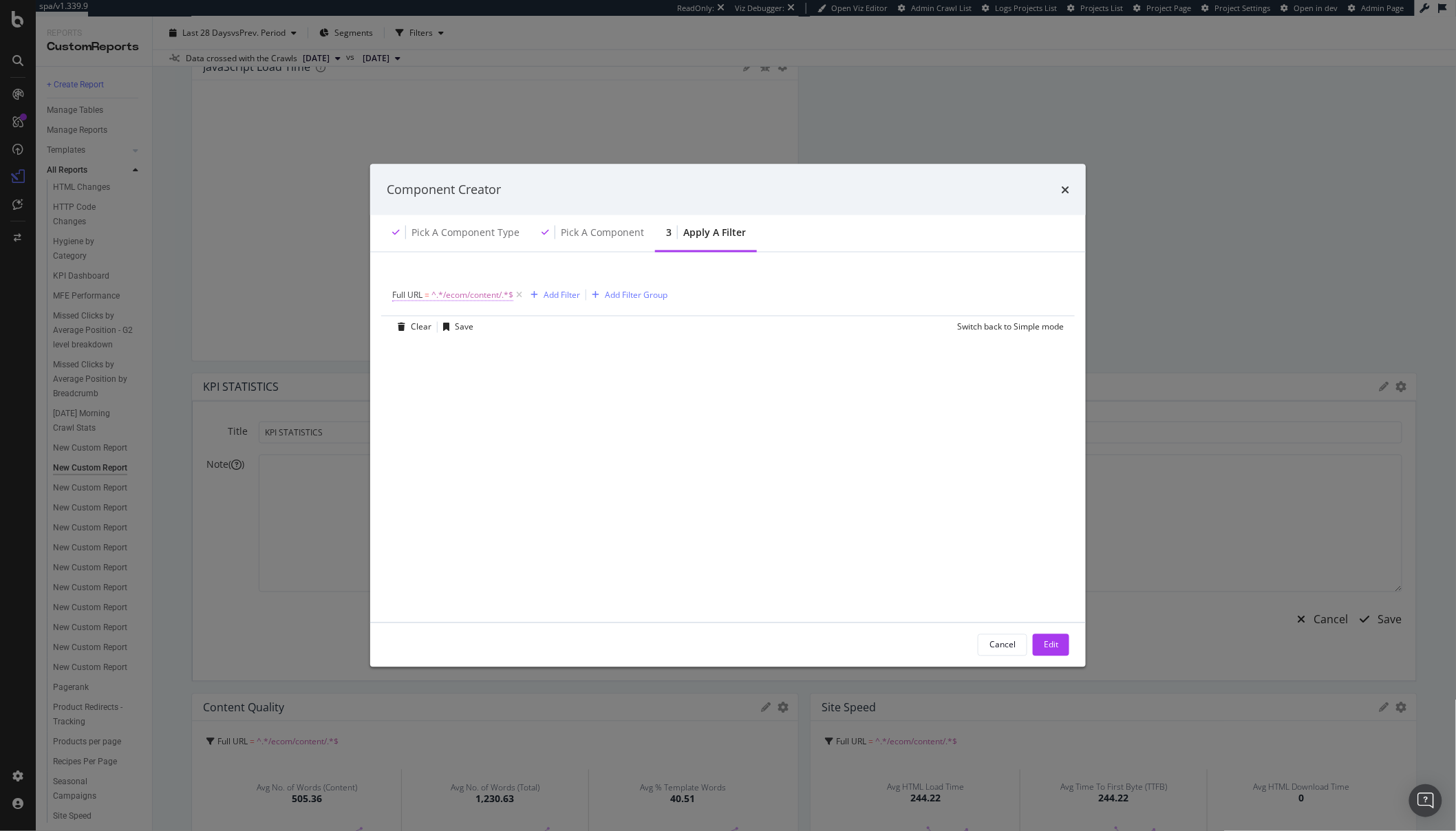
click at [444, 289] on span "^.*/ecom/content/.*$" at bounding box center [472, 294] width 82 height 19
click at [474, 293] on div "Full URL" at bounding box center [479, 293] width 162 height 23
click at [457, 345] on input "/ecom/content/" at bounding box center [470, 352] width 130 height 22
click at [539, 377] on div "Apply" at bounding box center [545, 381] width 21 height 12
click at [989, 651] on button "Cancel" at bounding box center [1003, 645] width 49 height 22
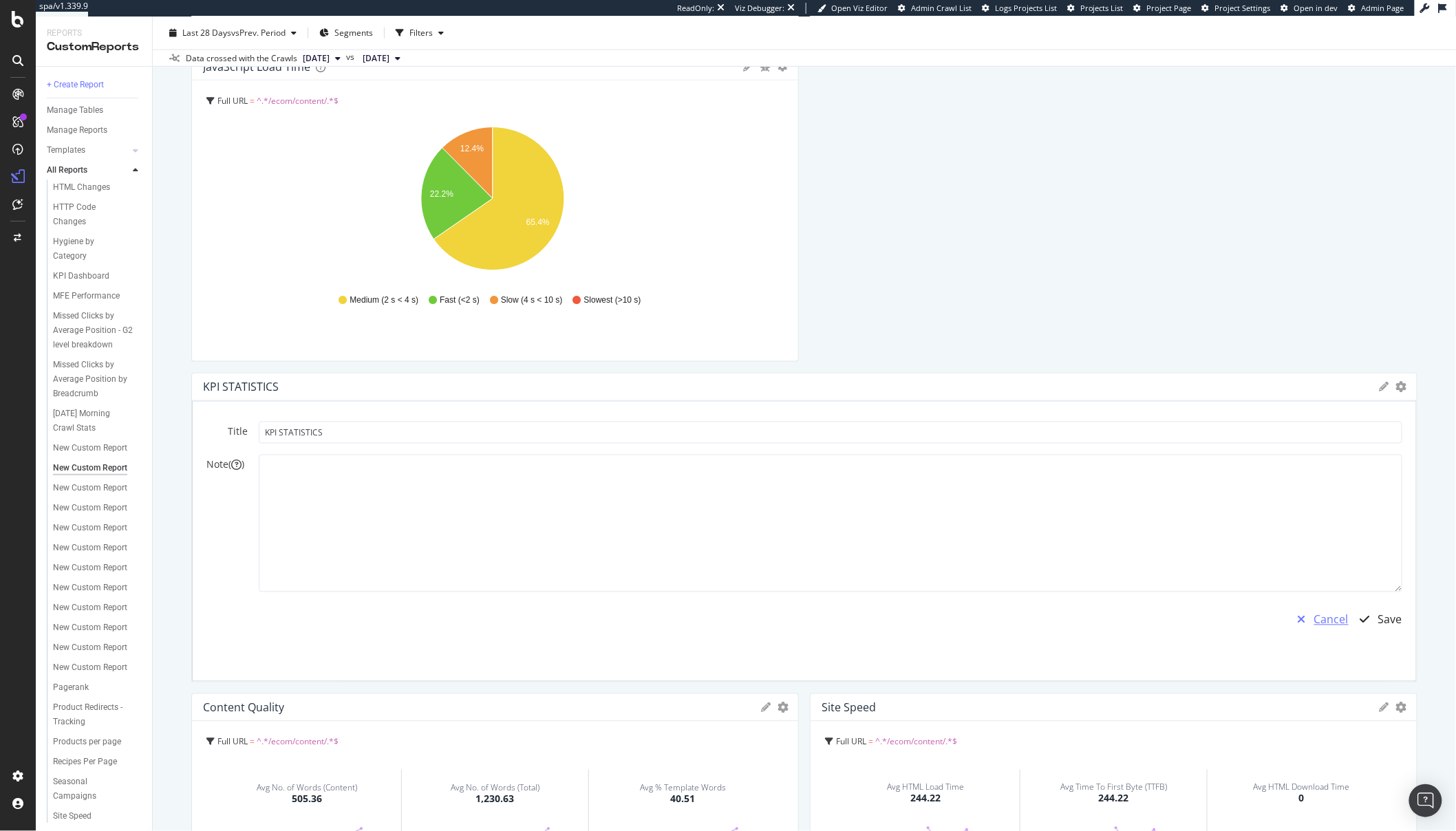
click at [1315, 618] on div "Cancel" at bounding box center [1332, 620] width 35 height 16
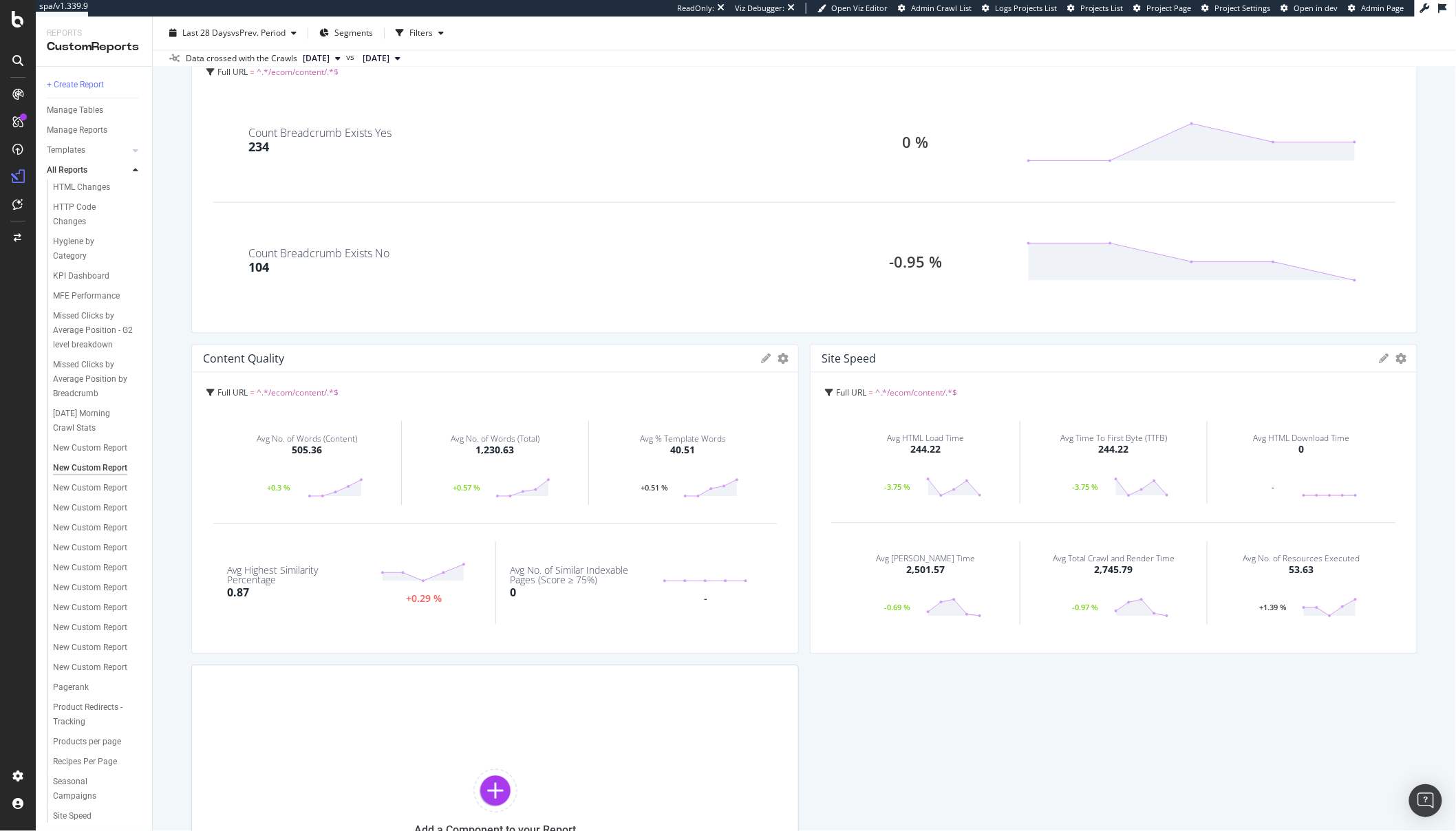
scroll to position [1114, 0]
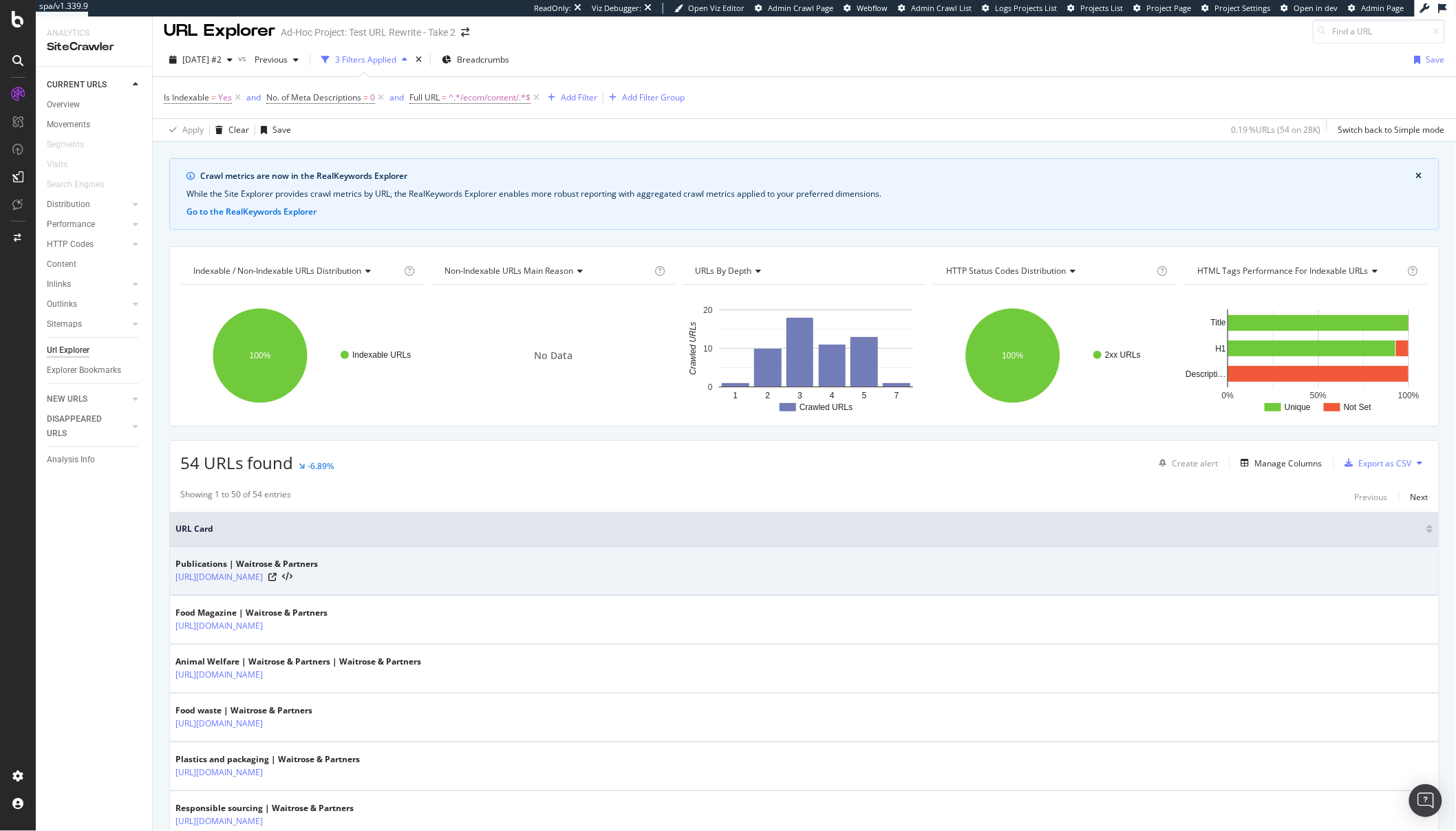
scroll to position [82, 0]
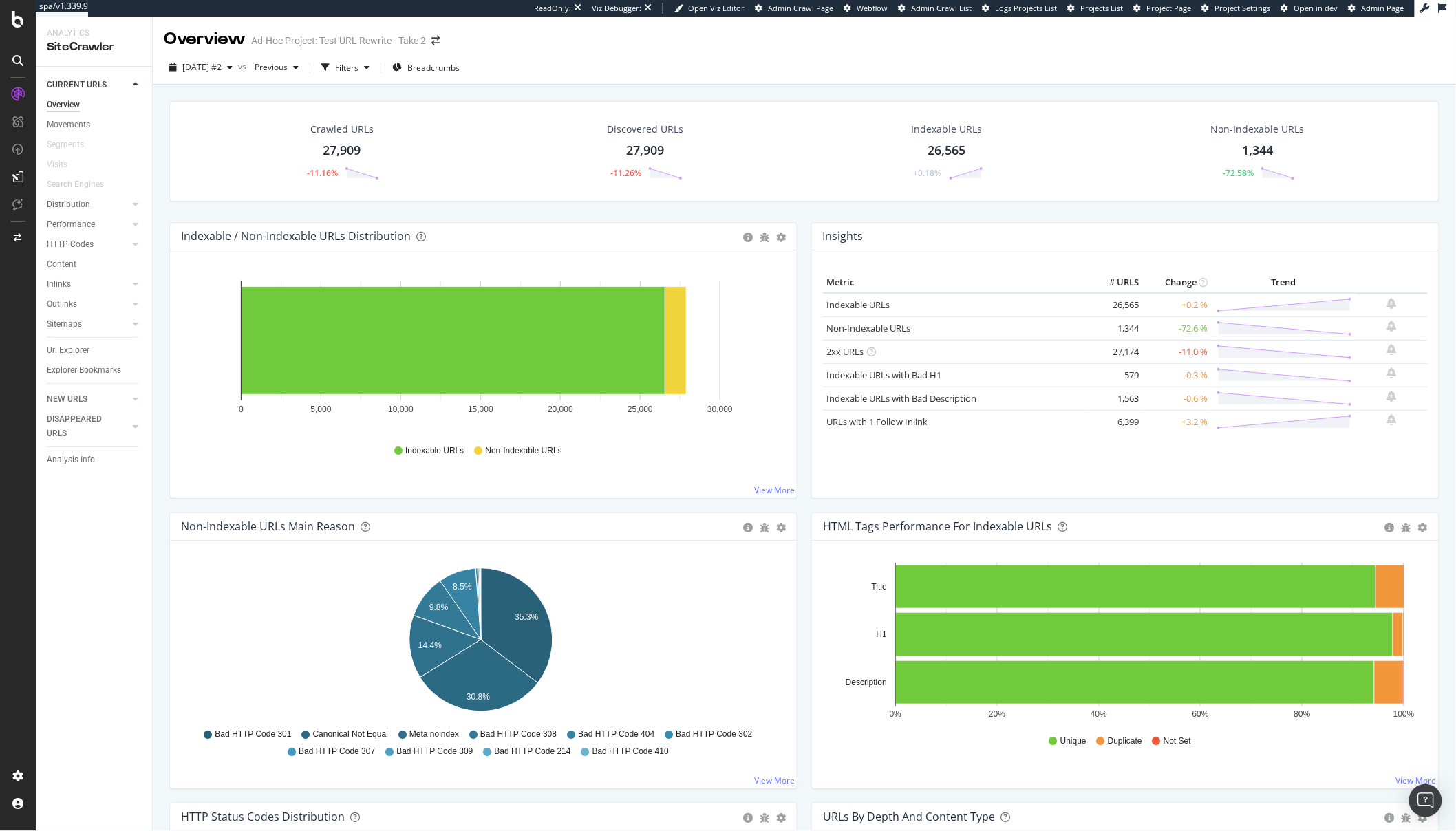
click at [71, 358] on div "Url Explorer" at bounding box center [100, 350] width 106 height 20
click at [75, 353] on div "Url Explorer" at bounding box center [68, 351] width 43 height 15
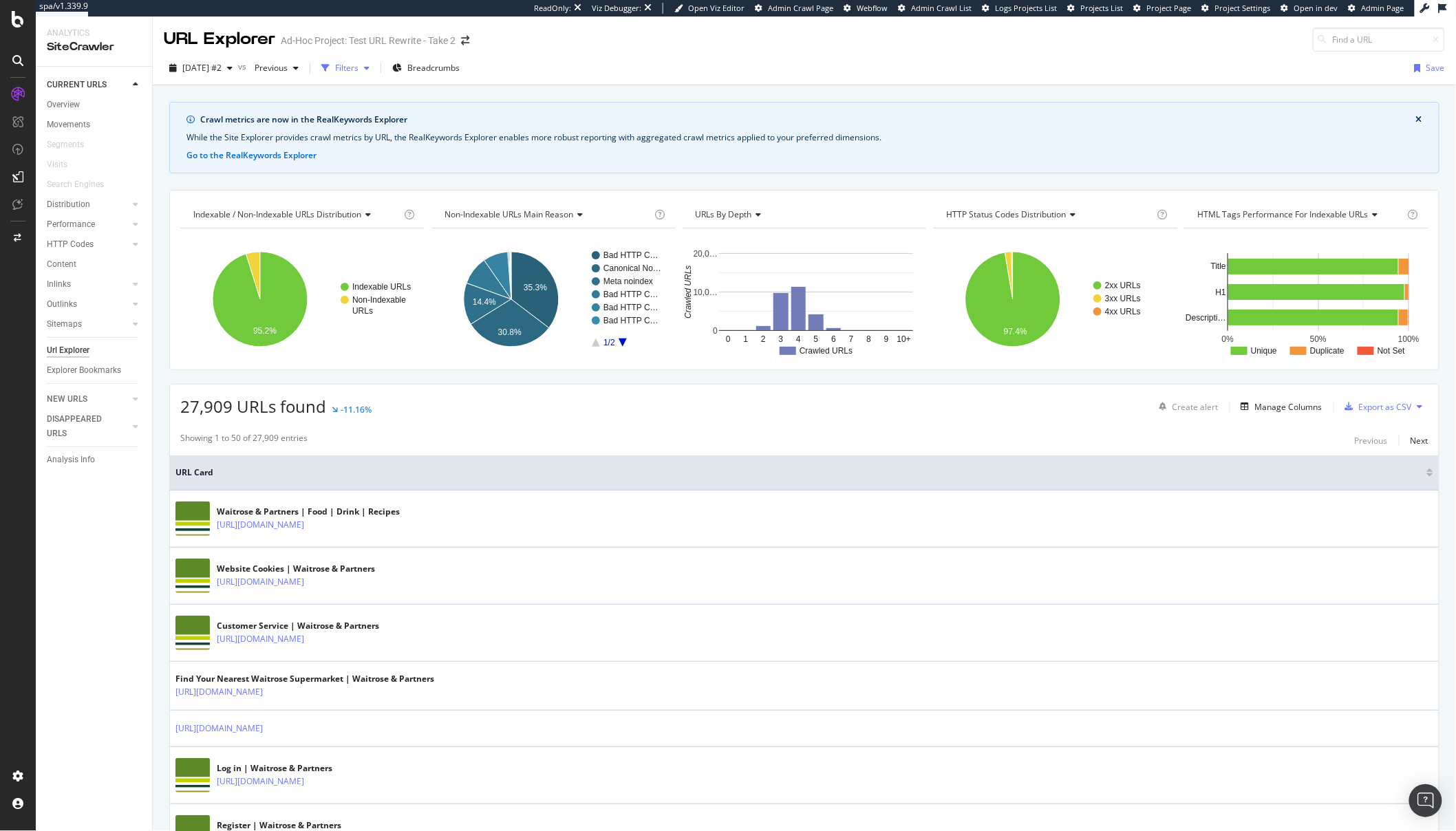
click at [375, 66] on div "button" at bounding box center [367, 68] width 16 height 8
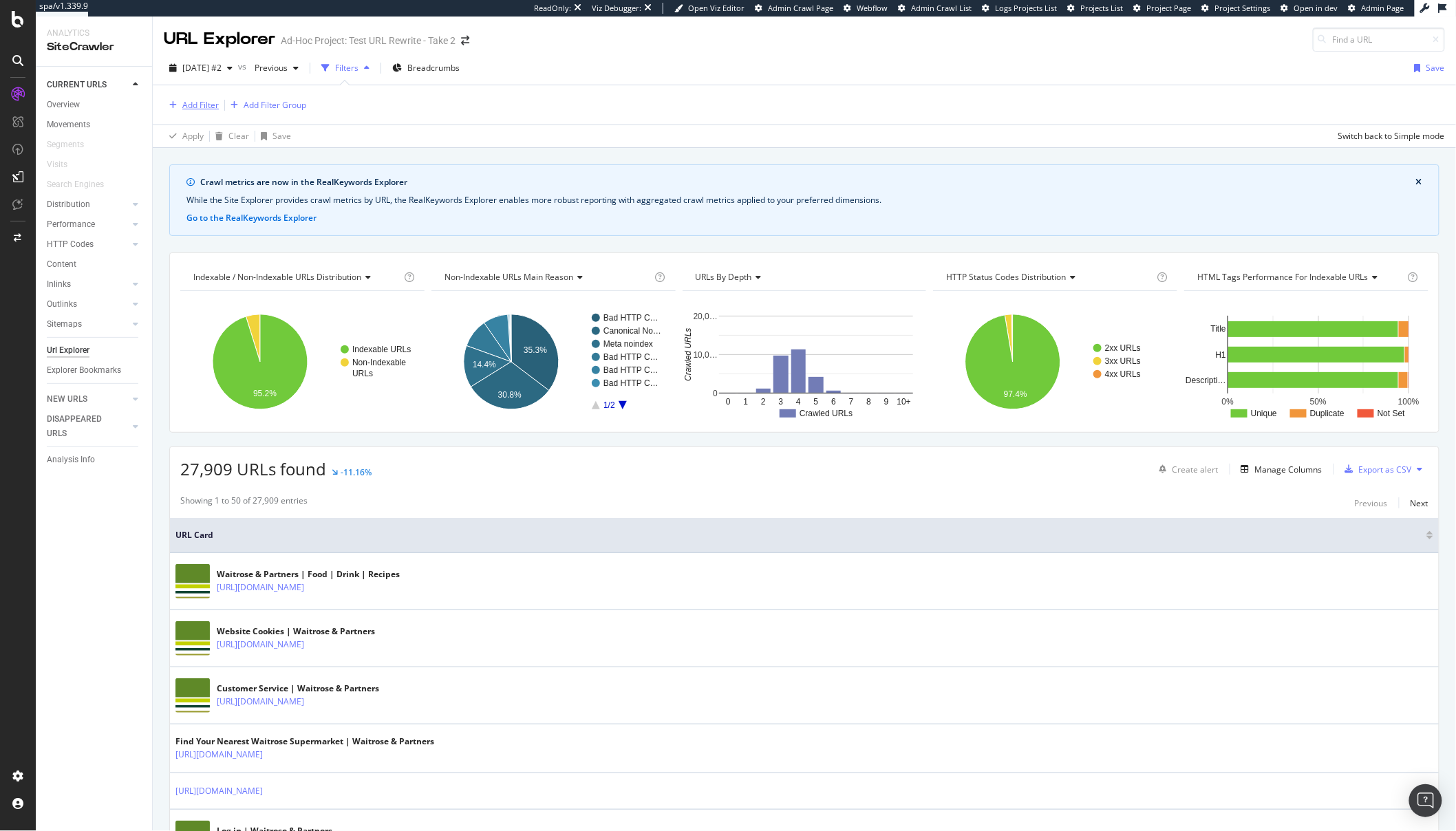
click at [210, 105] on div "Add Filter" at bounding box center [200, 105] width 36 height 12
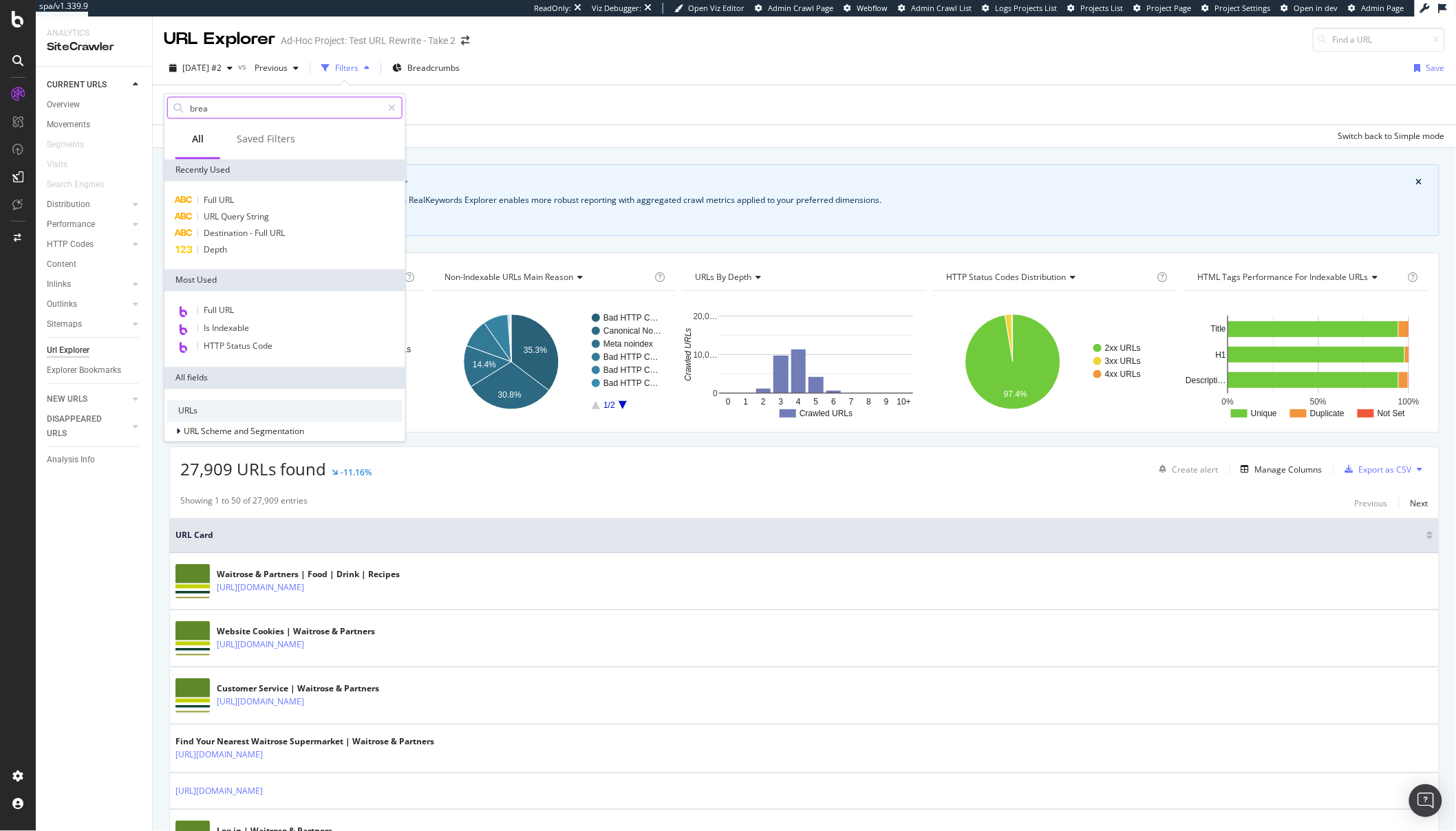
type input "bread"
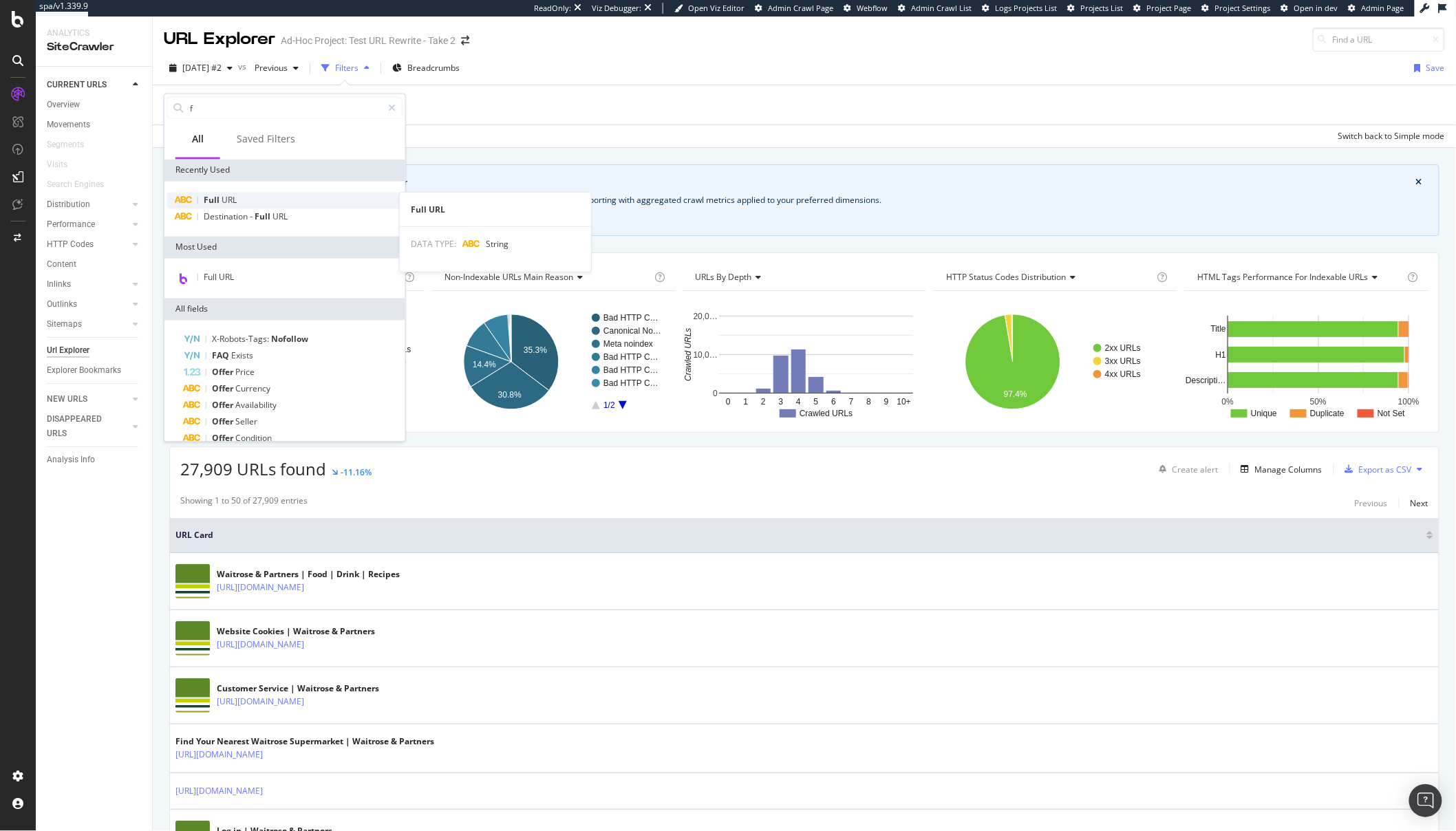
type input "f"
click at [235, 200] on span "URL" at bounding box center [229, 200] width 15 height 12
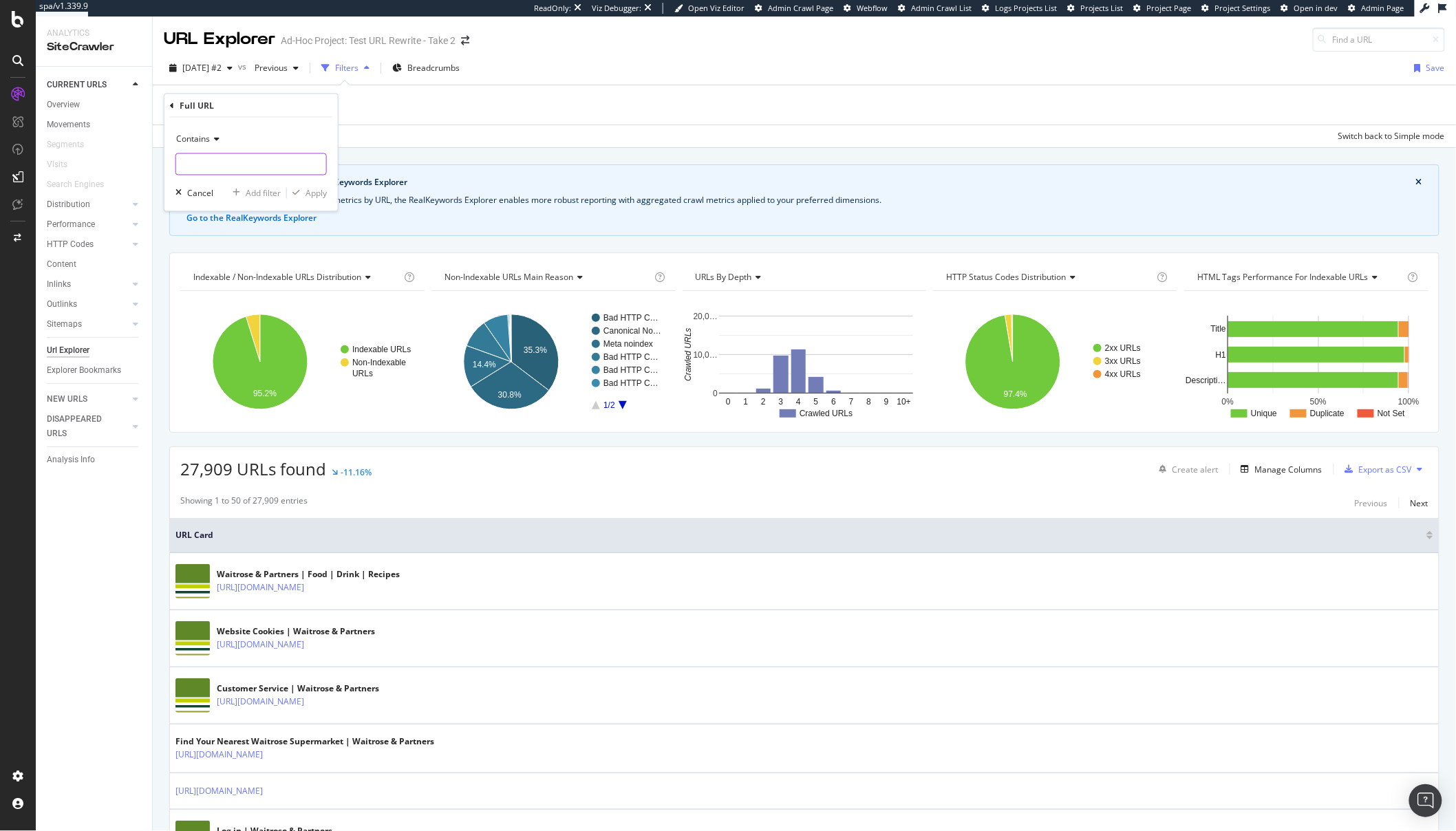
click at [237, 172] on input "text" at bounding box center [251, 164] width 150 height 22
paste input "[URL][DOMAIN_NAME][DOMAIN_NAME]"
type input "[URL][DOMAIN_NAME][DOMAIN_NAME]"
paste input "/ecom/content/"
type input "/ecom/content/"
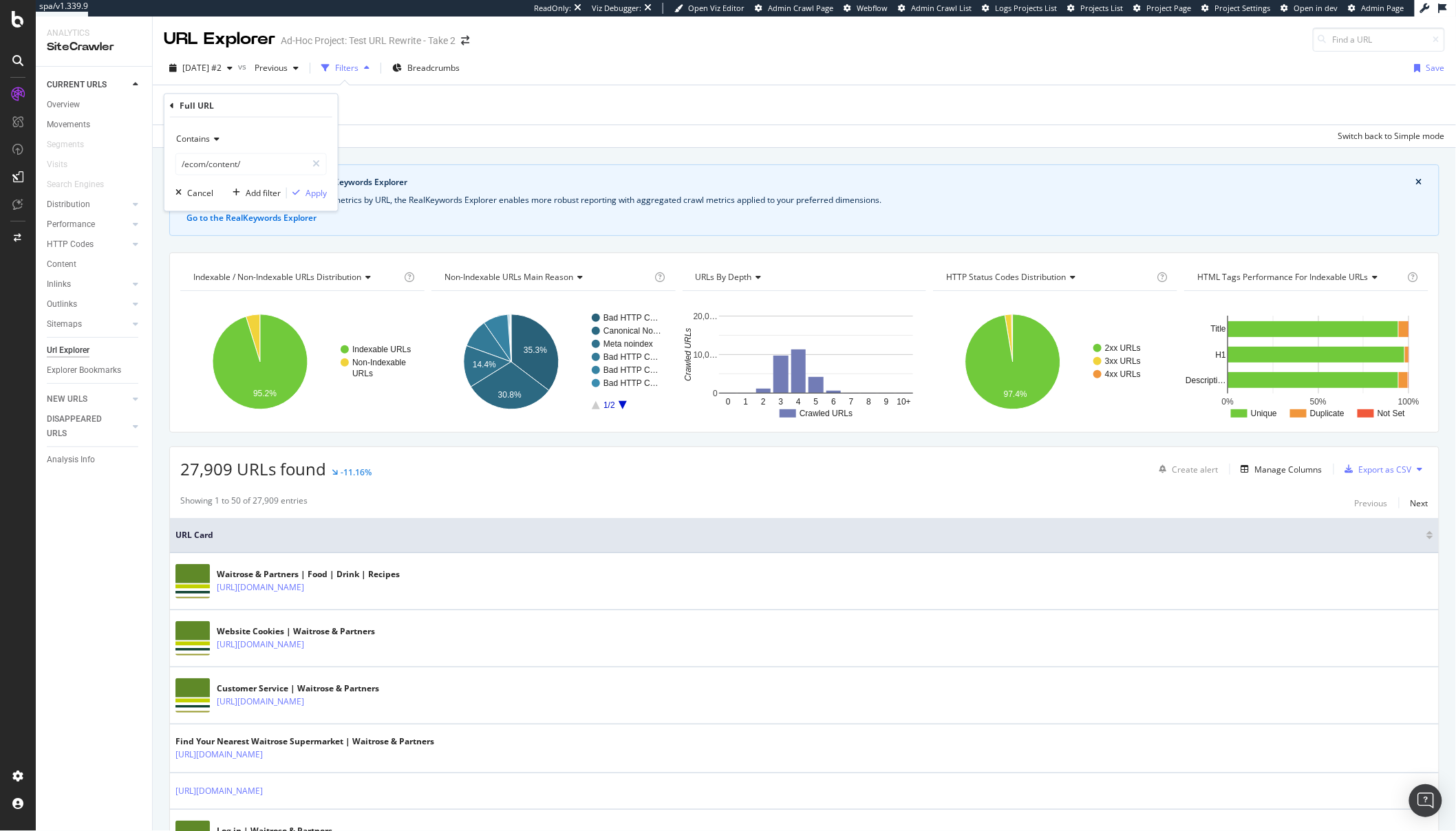
click at [318, 181] on div "Contains /ecom/content/ Cancel Add filter Apply" at bounding box center [251, 165] width 173 height 94
click at [316, 191] on div "Apply" at bounding box center [317, 193] width 21 height 12
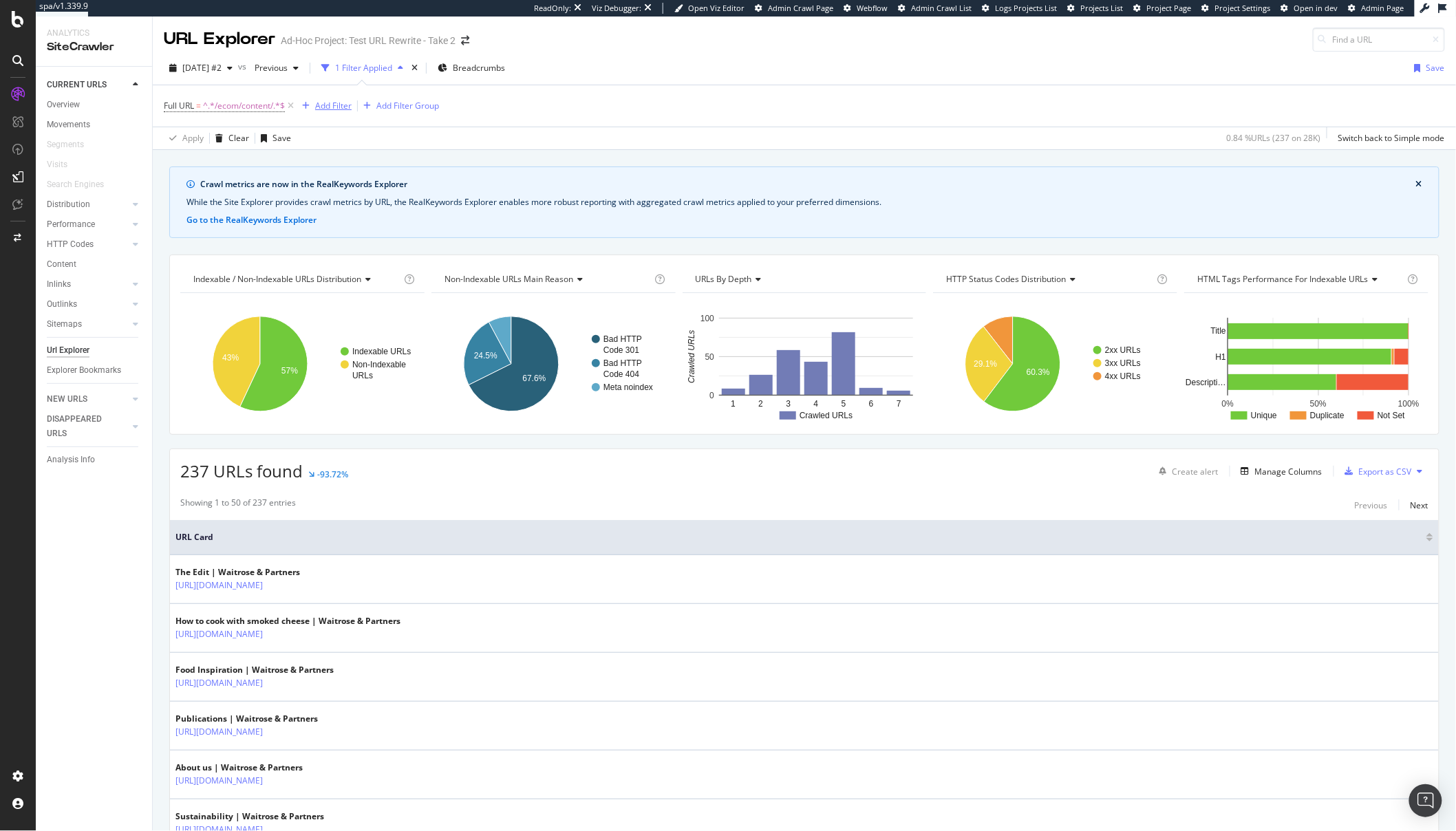
click at [328, 106] on div "Add Filter" at bounding box center [333, 106] width 36 height 12
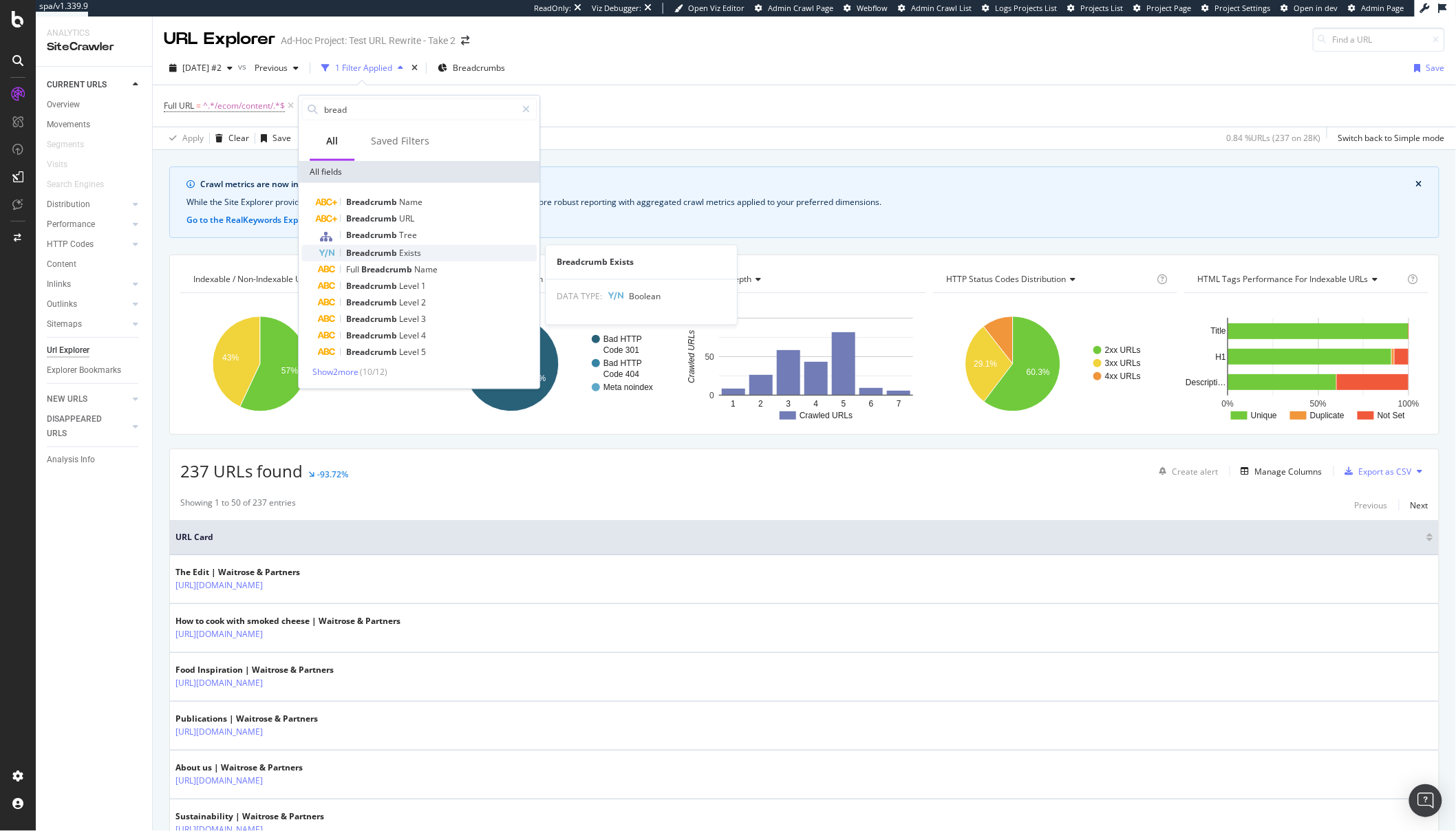
type input "bread"
click at [433, 252] on div "Breadcrumb Exists" at bounding box center [427, 253] width 218 height 16
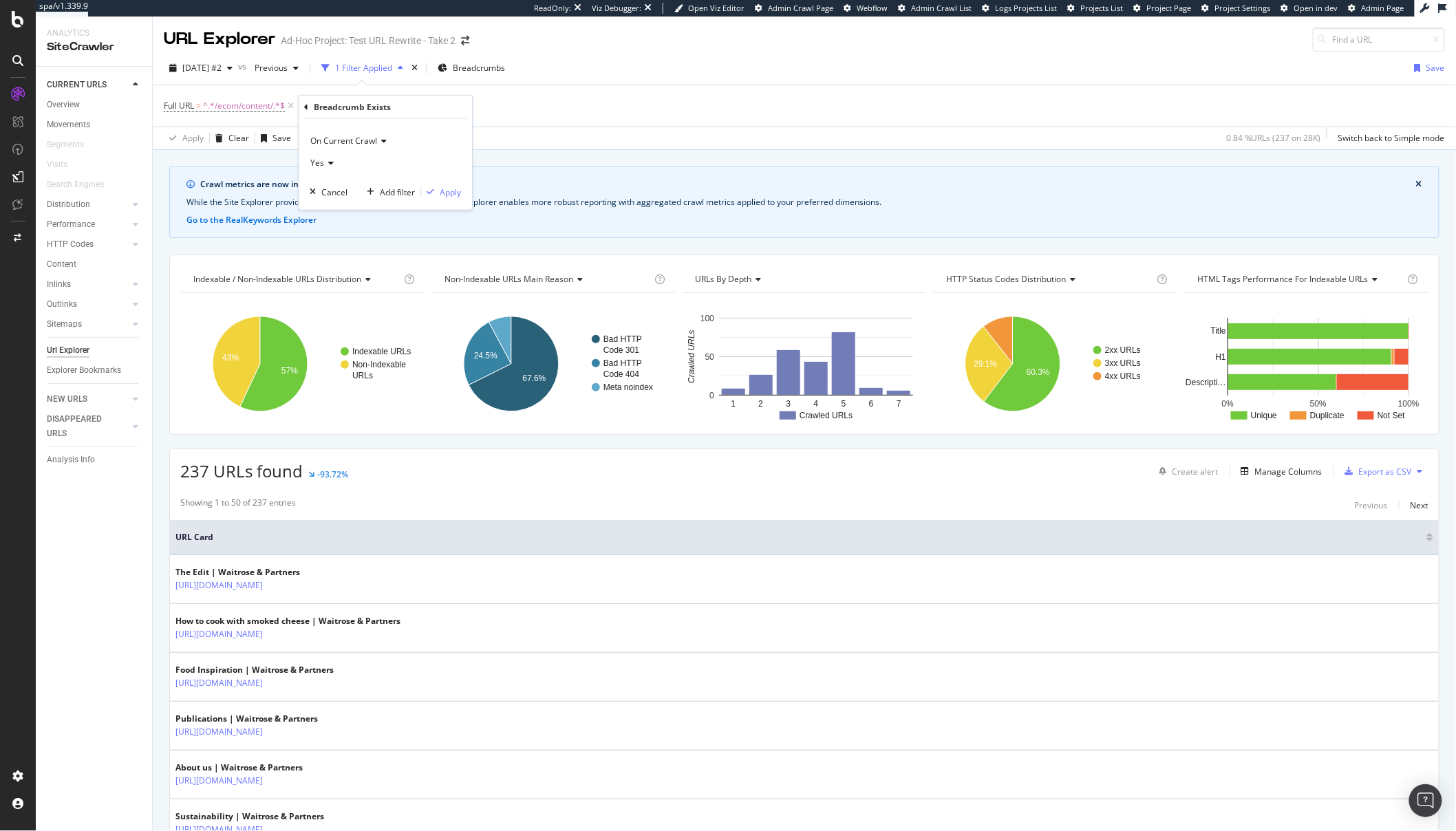
drag, startPoint x: 307, startPoint y: 173, endPoint x: 314, endPoint y: 171, distance: 7.3
click at [308, 173] on div "On Current Crawl Yes Cancel Add filter Apply" at bounding box center [385, 164] width 173 height 91
click at [321, 167] on span "Yes" at bounding box center [317, 162] width 14 height 12
click at [321, 199] on div "Yes" at bounding box center [387, 191] width 148 height 18
click at [318, 162] on span "Yes" at bounding box center [317, 162] width 14 height 12
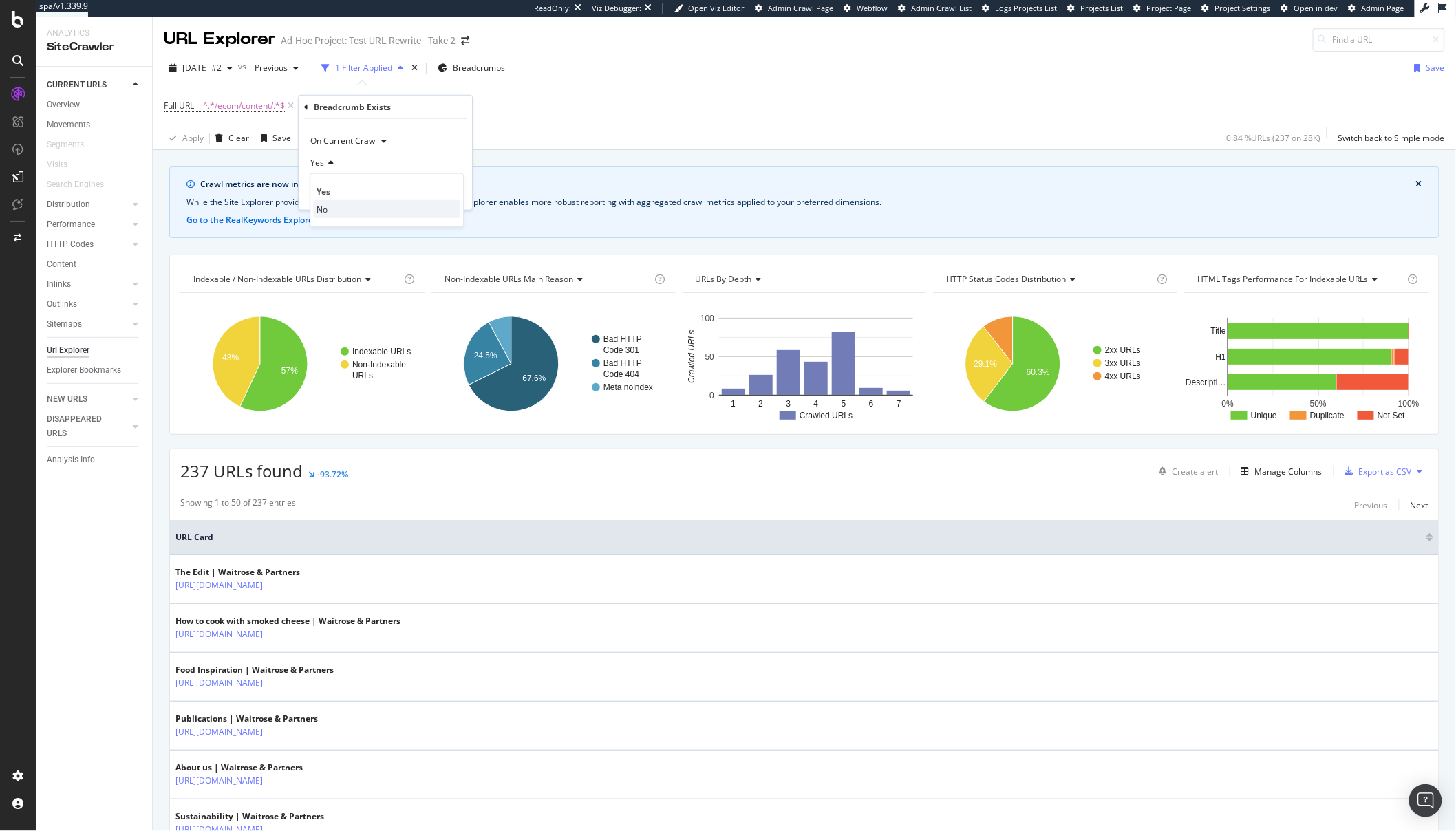
click at [322, 208] on span "No" at bounding box center [322, 209] width 11 height 12
click at [453, 186] on div "Apply" at bounding box center [450, 191] width 21 height 12
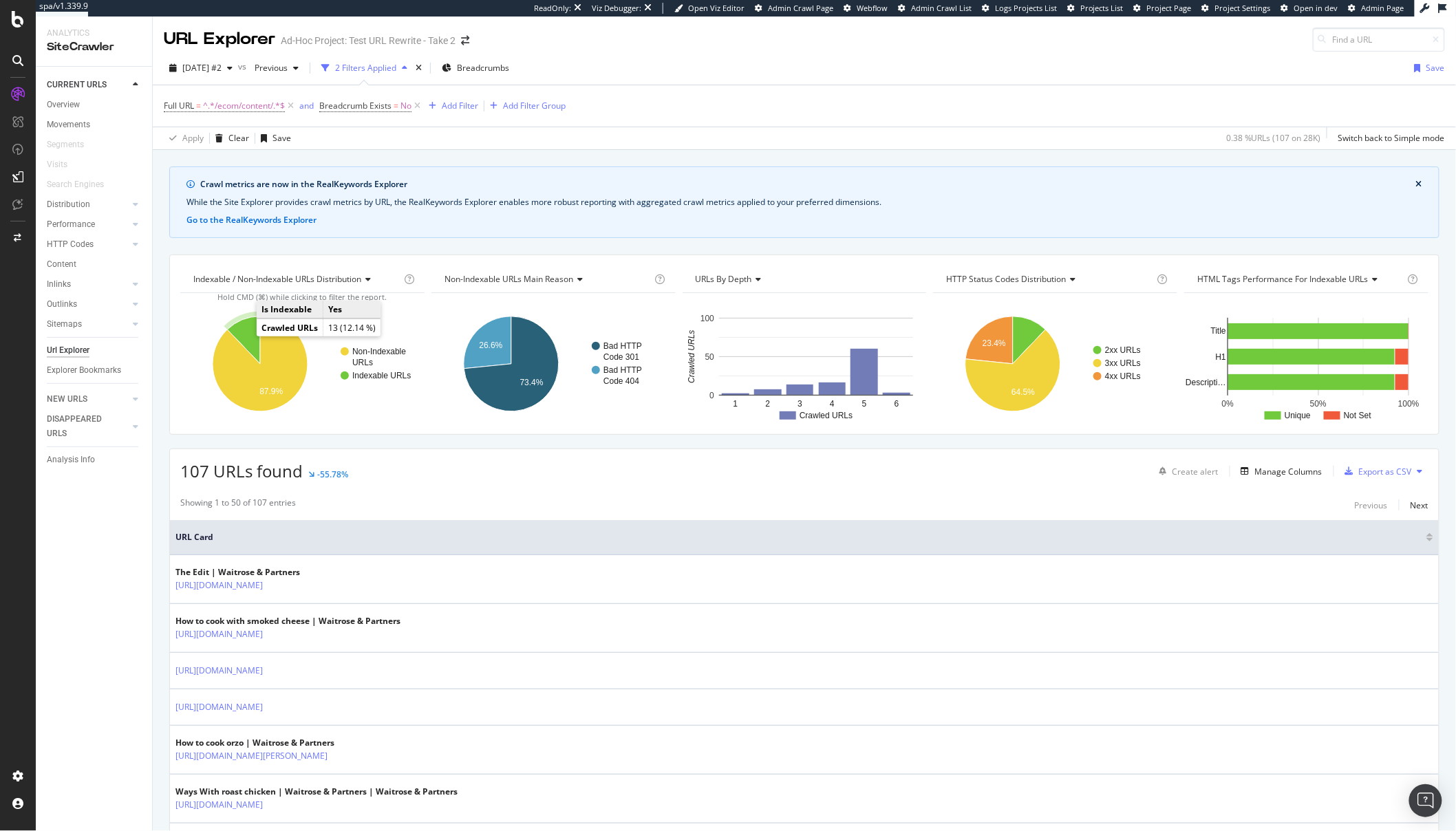
click at [243, 336] on icon "A chart." at bounding box center [243, 340] width 33 height 48
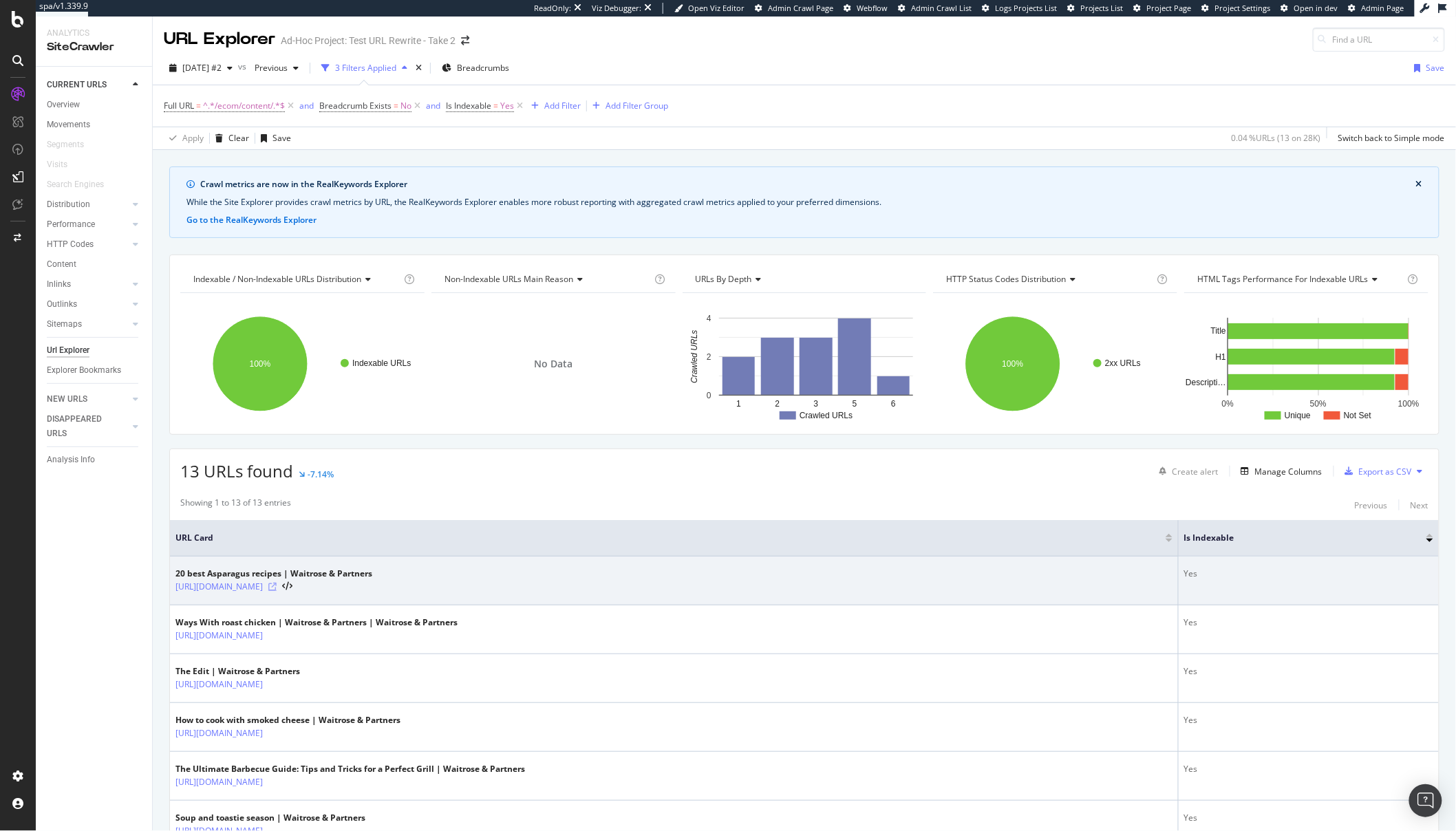
click at [277, 587] on icon at bounding box center [273, 587] width 8 height 8
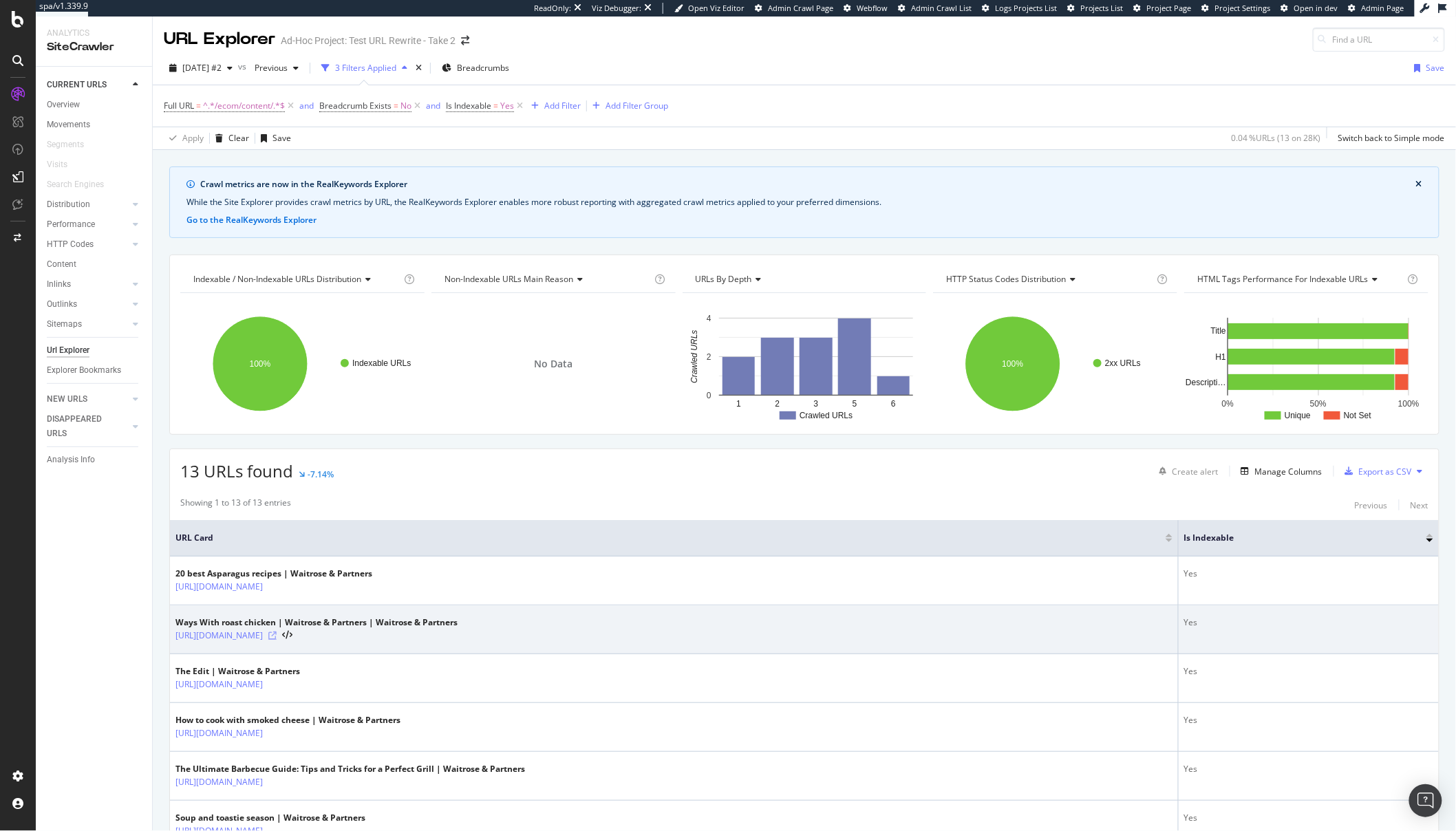
click at [277, 639] on icon at bounding box center [273, 636] width 8 height 8
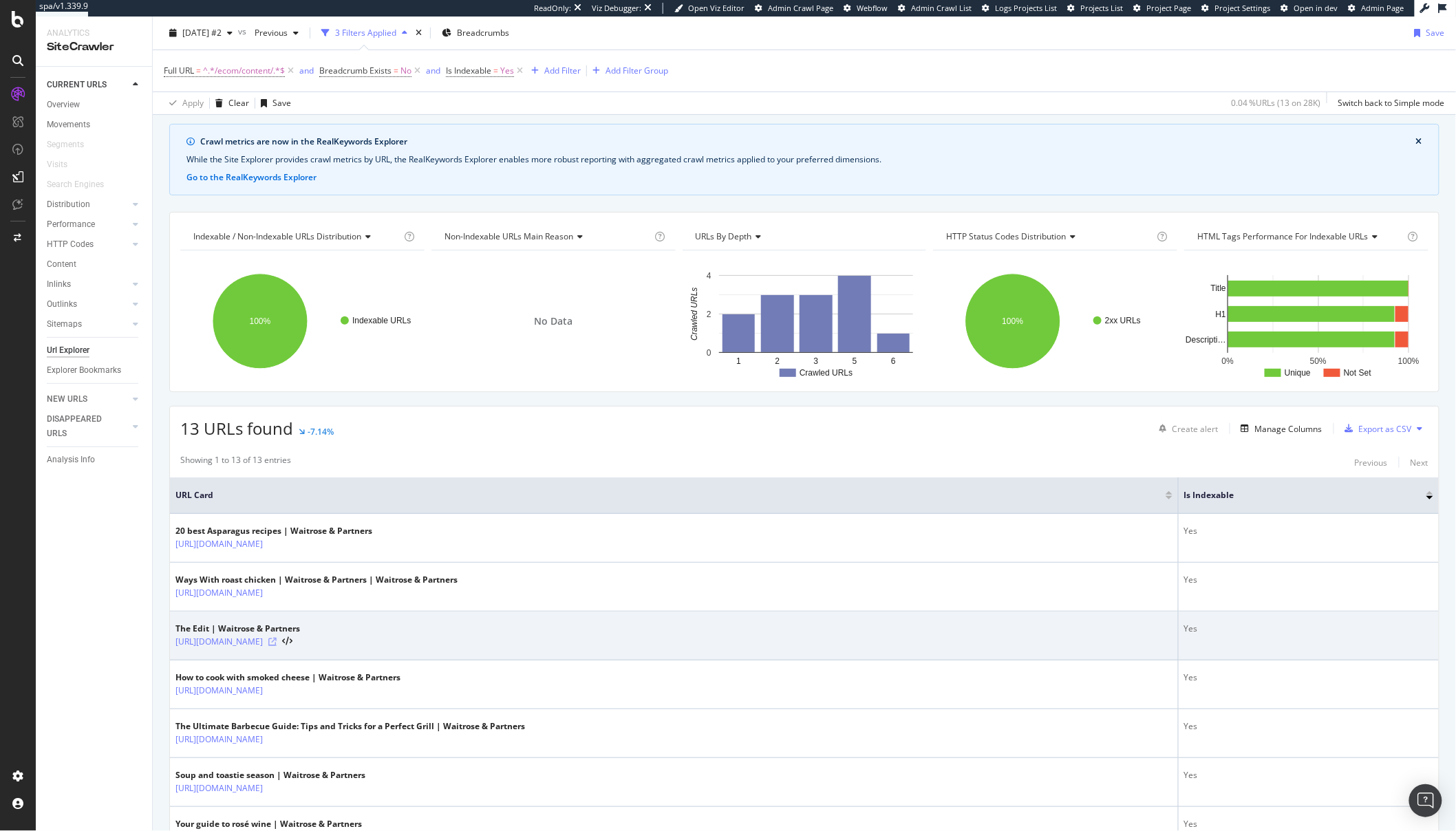
scroll to position [44, 0]
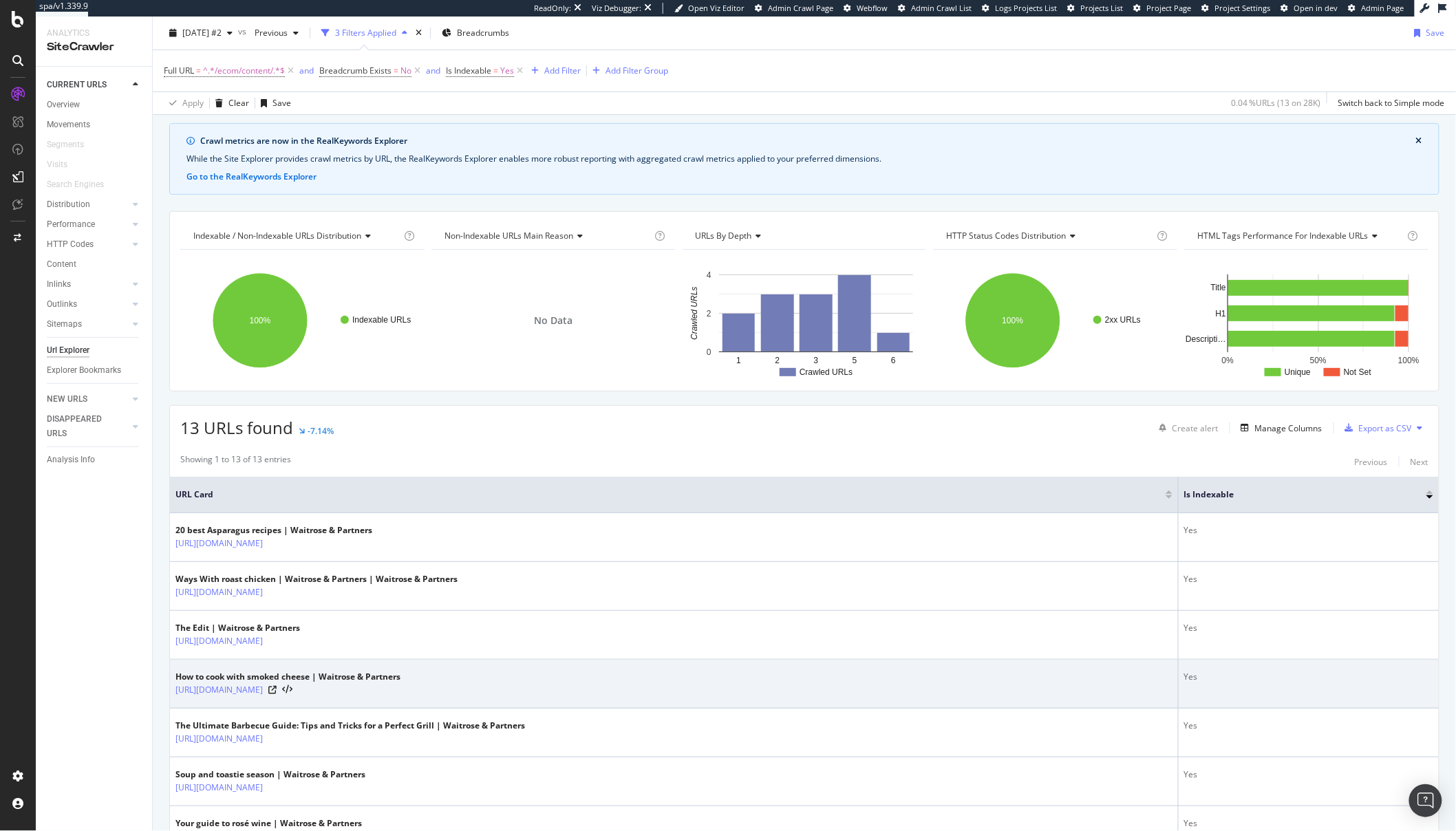
click at [401, 684] on div "[URL][DOMAIN_NAME]" at bounding box center [288, 690] width 225 height 14
click at [277, 692] on icon at bounding box center [273, 690] width 8 height 8
